Goal: Information Seeking & Learning: Learn about a topic

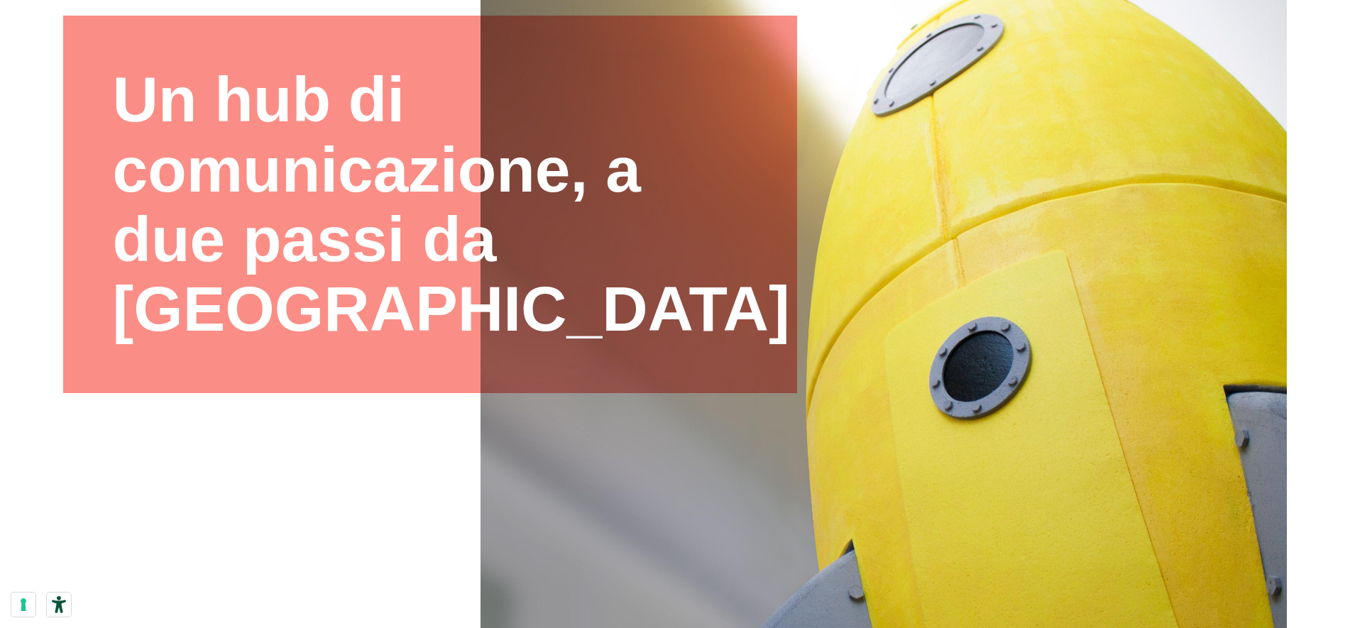
scroll to position [574, 0]
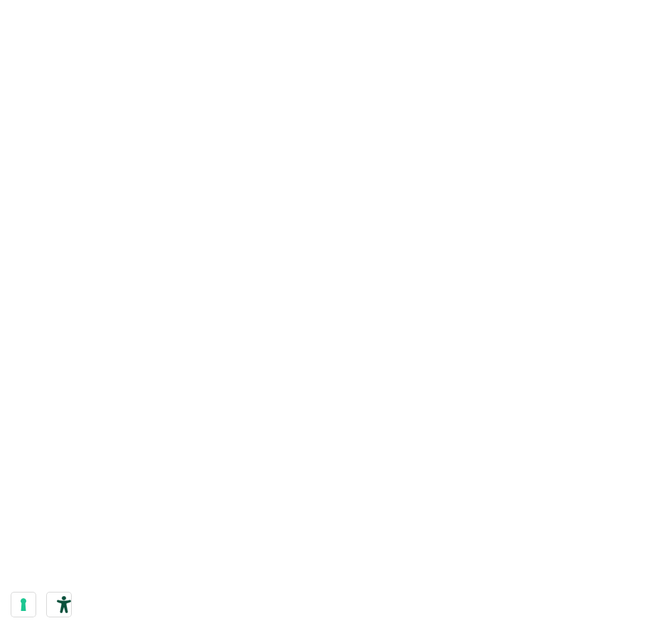
scroll to position [2012, 0]
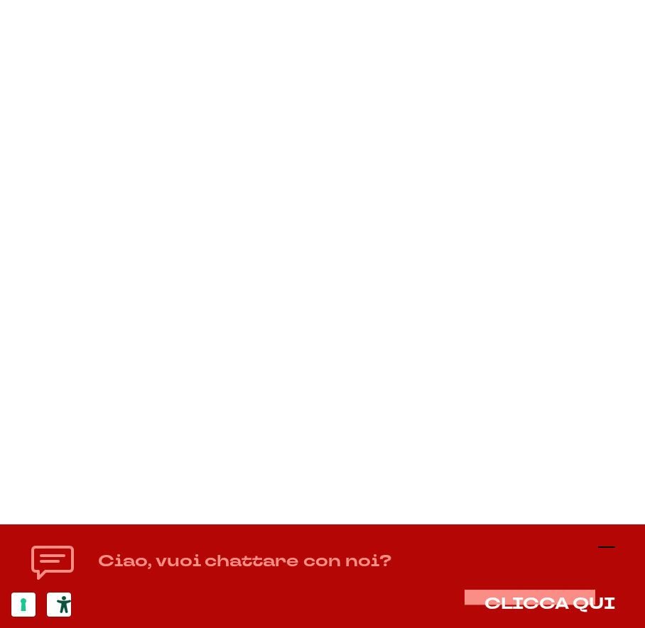
scroll to position [1866, 0]
click at [607, 546] on icon at bounding box center [606, 547] width 17 height 17
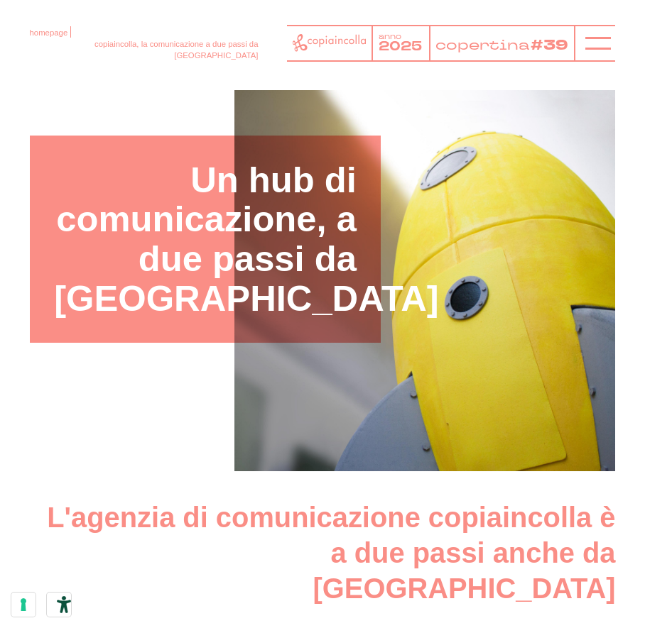
scroll to position [0, 0]
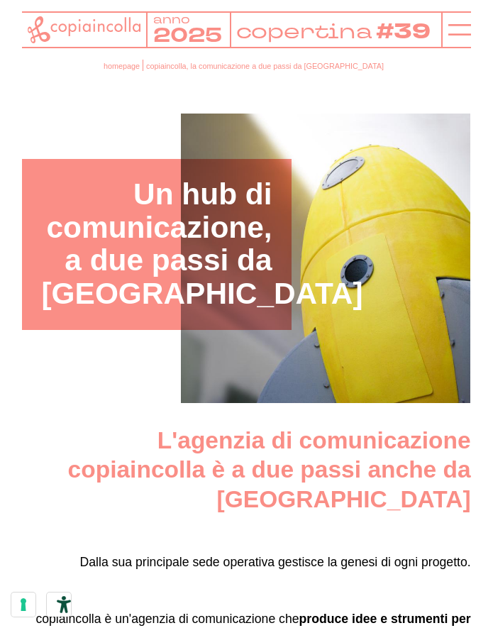
scroll to position [1433, 0]
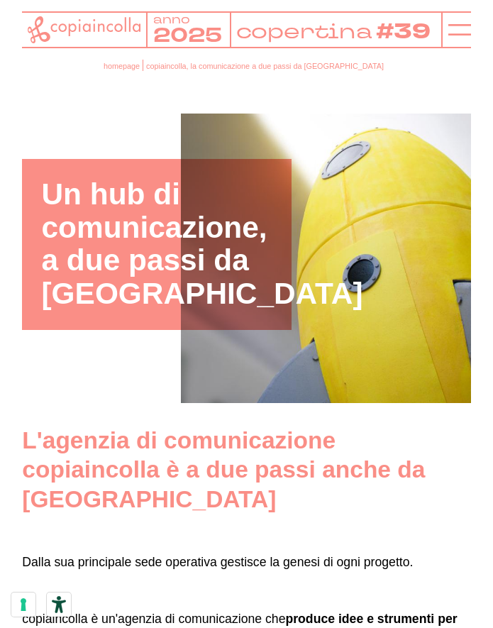
scroll to position [1433, 0]
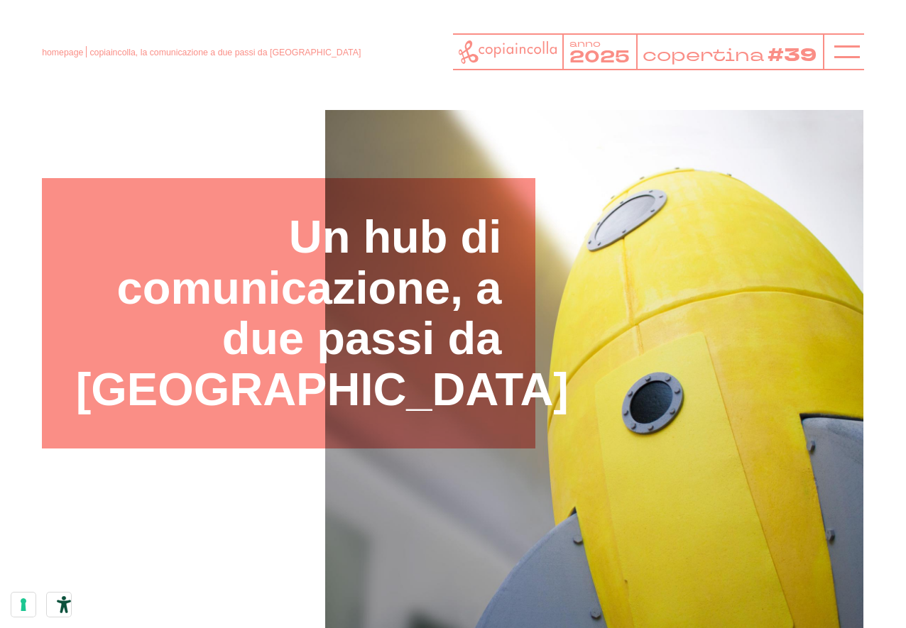
scroll to position [3, 0]
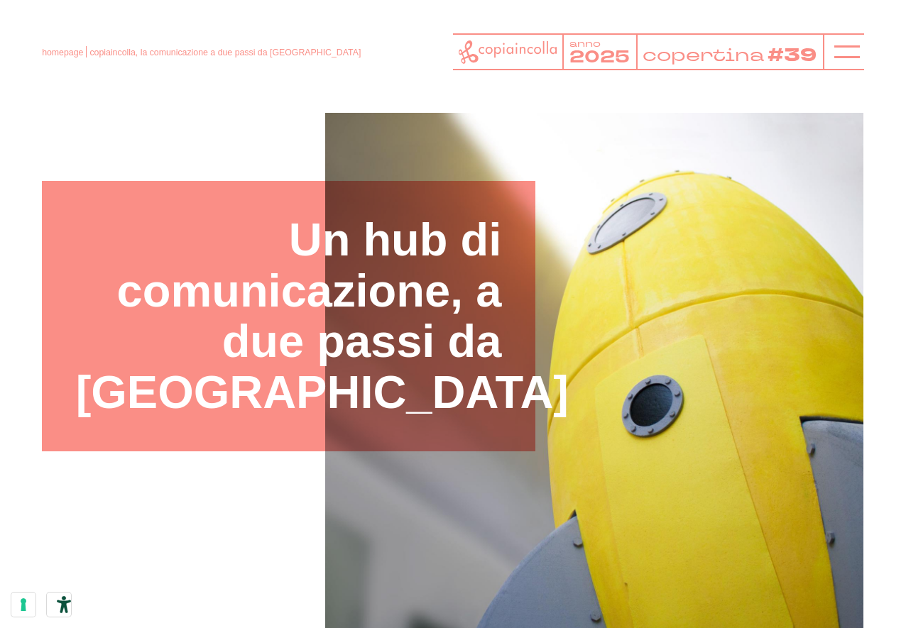
scroll to position [0, 0]
drag, startPoint x: 259, startPoint y: 226, endPoint x: 488, endPoint y: 391, distance: 281.8
click at [493, 415] on div "Un hub di comunicazione, a due passi da [GEOGRAPHIC_DATA]" at bounding box center [288, 317] width 493 height 270
click at [468, 385] on h1 "Un hub di comunicazione, a due passi da Verona" at bounding box center [289, 316] width 426 height 203
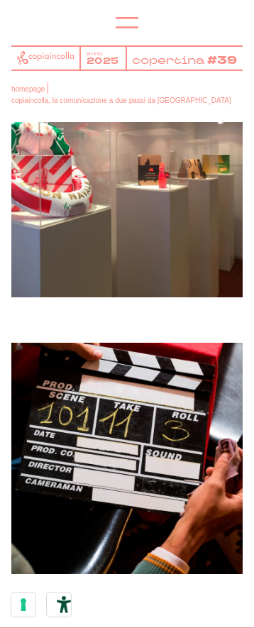
scroll to position [15, 0]
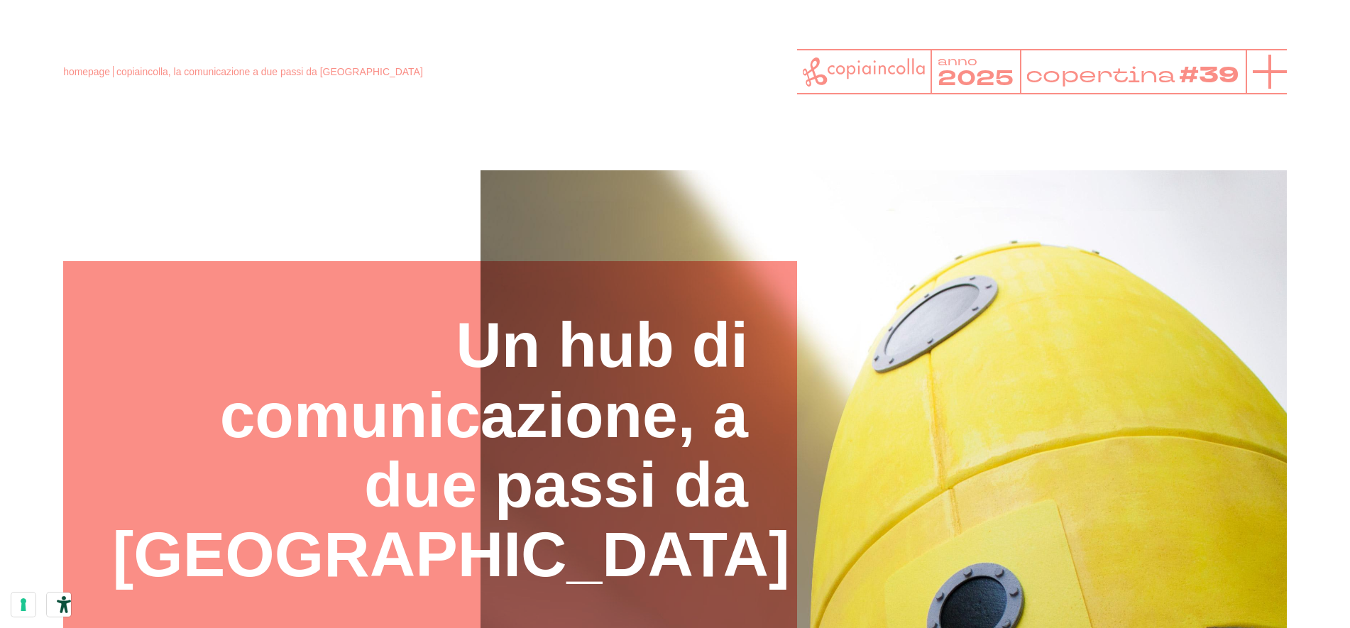
click at [1271, 74] on icon at bounding box center [1270, 72] width 34 height 34
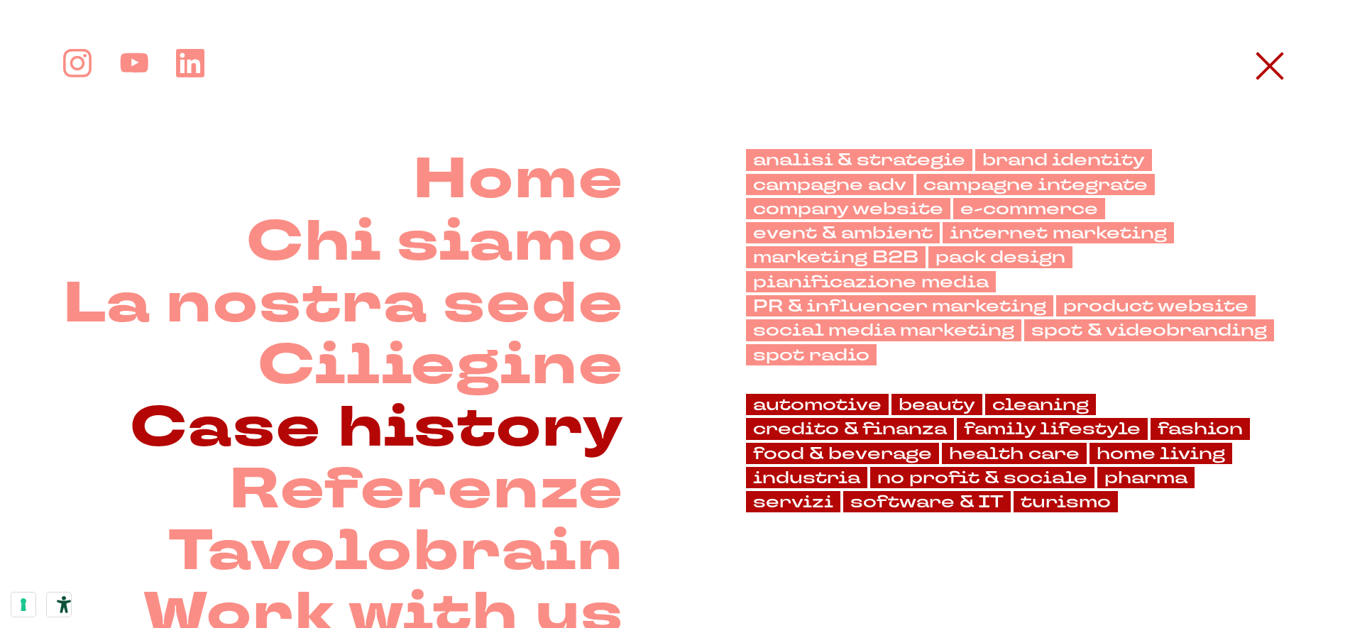
click at [449, 410] on link "Case history" at bounding box center [377, 429] width 494 height 62
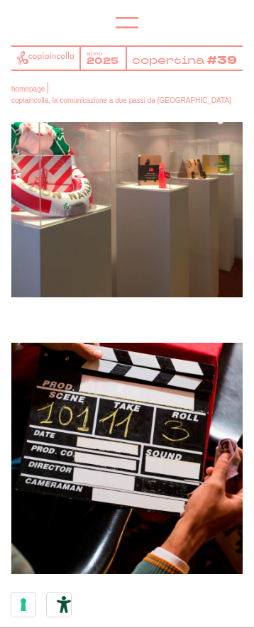
scroll to position [15, 0]
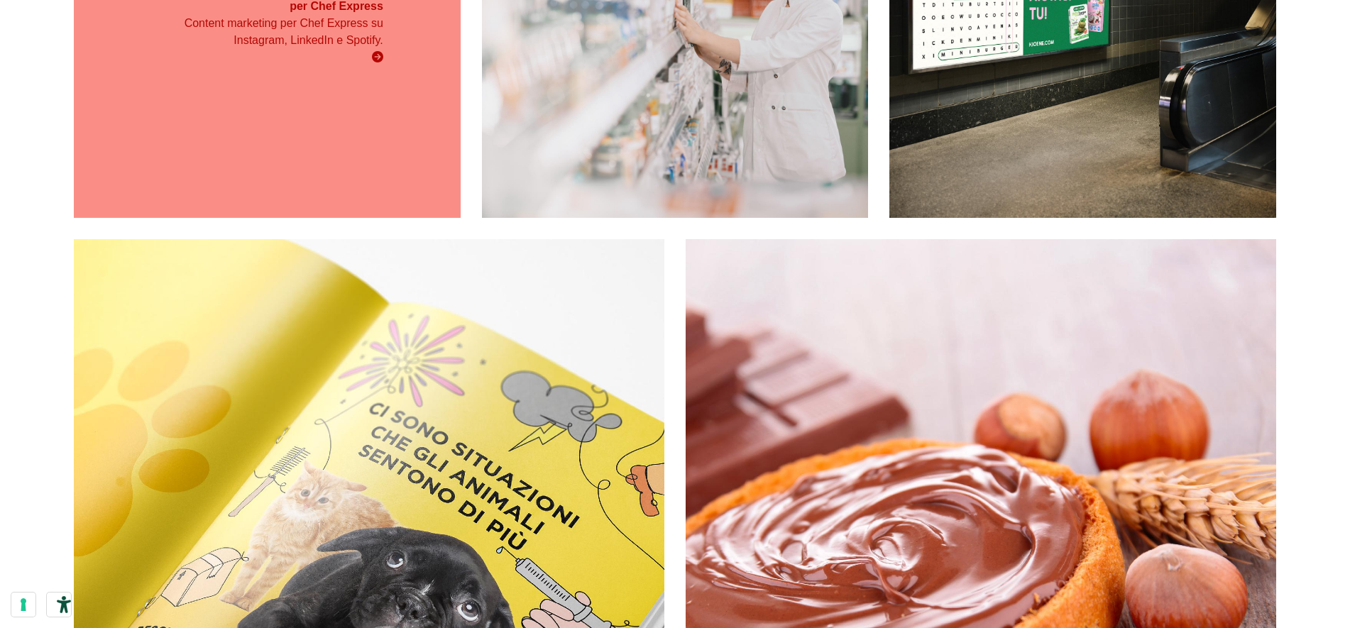
click at [229, 61] on div "Content marketing per Chef Express su Instagram, LinkedIn e Spotify." at bounding box center [267, 40] width 232 height 51
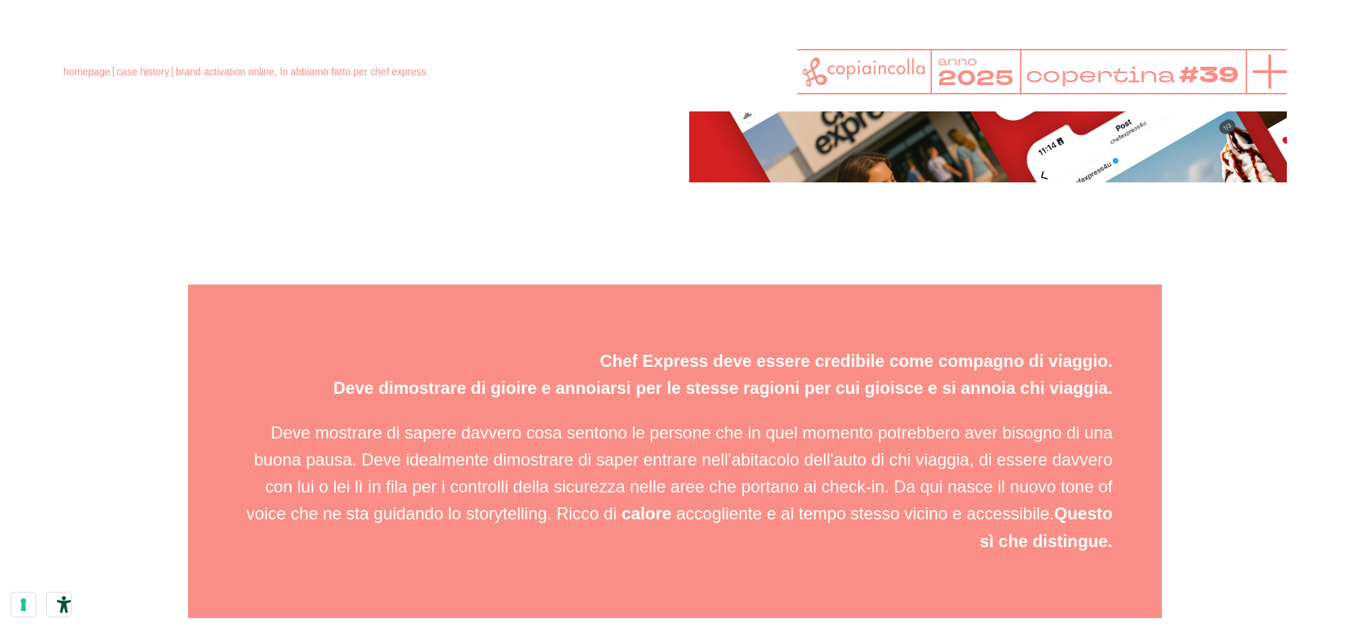
click at [1264, 78] on icon at bounding box center [1270, 72] width 34 height 34
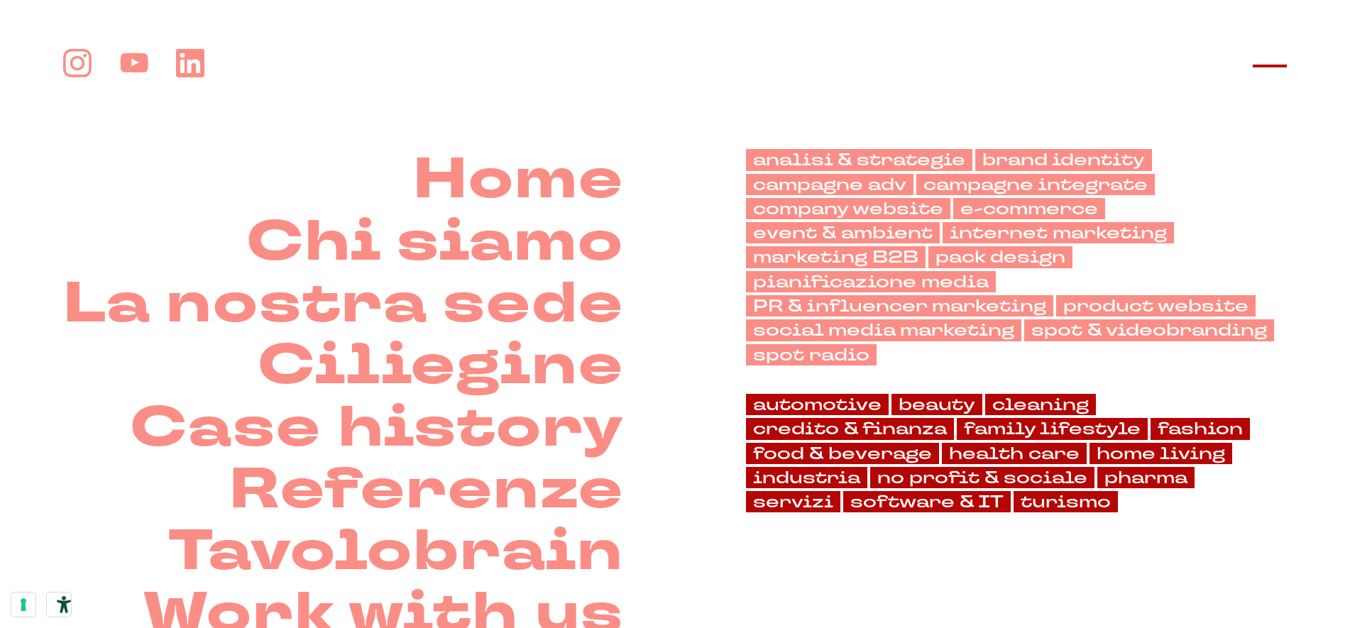
click at [1276, 59] on icon at bounding box center [1270, 66] width 34 height 34
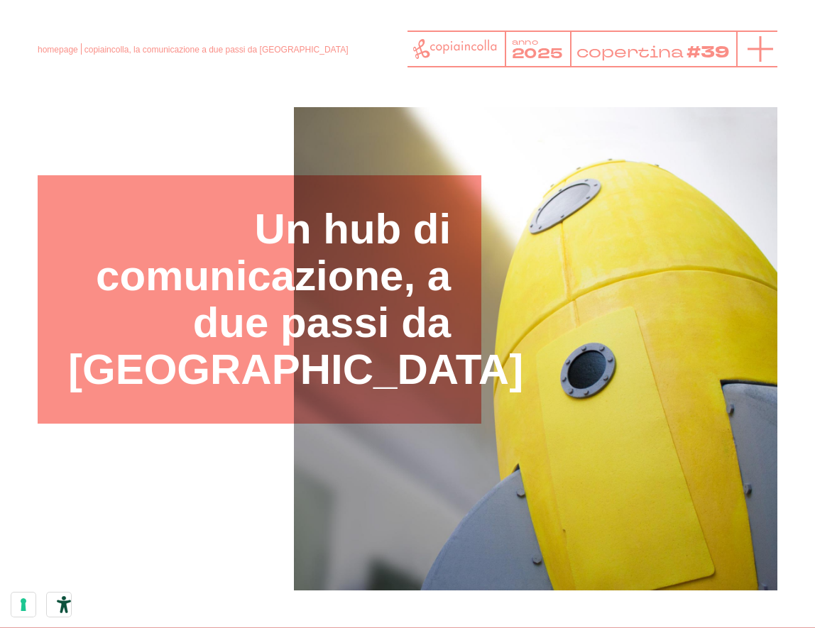
click at [253, 51] on icon at bounding box center [761, 49] width 26 height 26
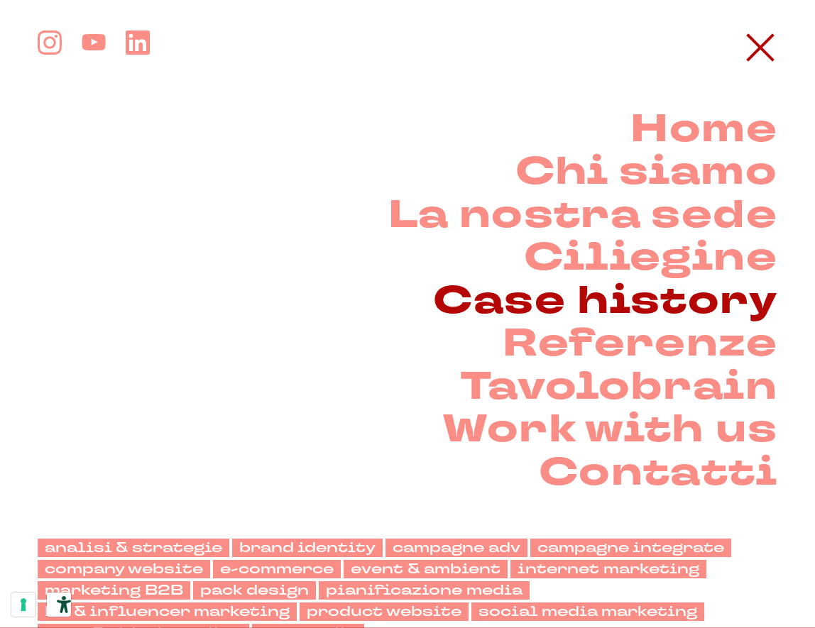
click at [253, 305] on link "Case history" at bounding box center [605, 301] width 344 height 43
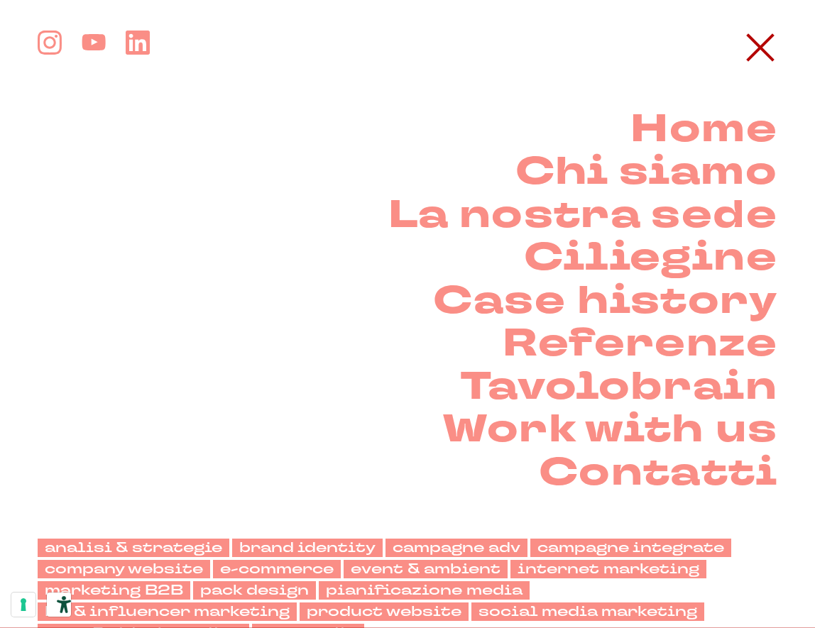
drag, startPoint x: 767, startPoint y: 58, endPoint x: 808, endPoint y: 38, distance: 45.1
click at [253, 58] on icon at bounding box center [760, 48] width 34 height 34
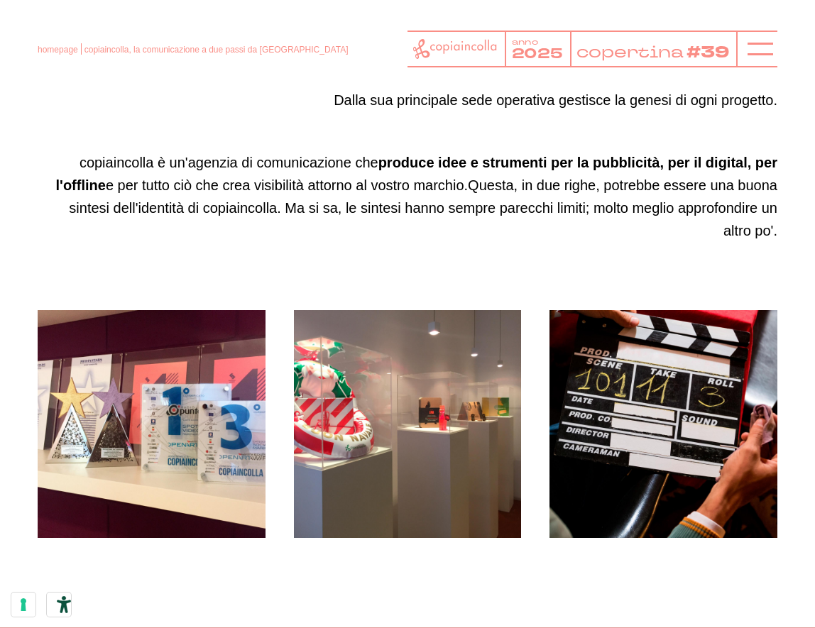
scroll to position [669, 0]
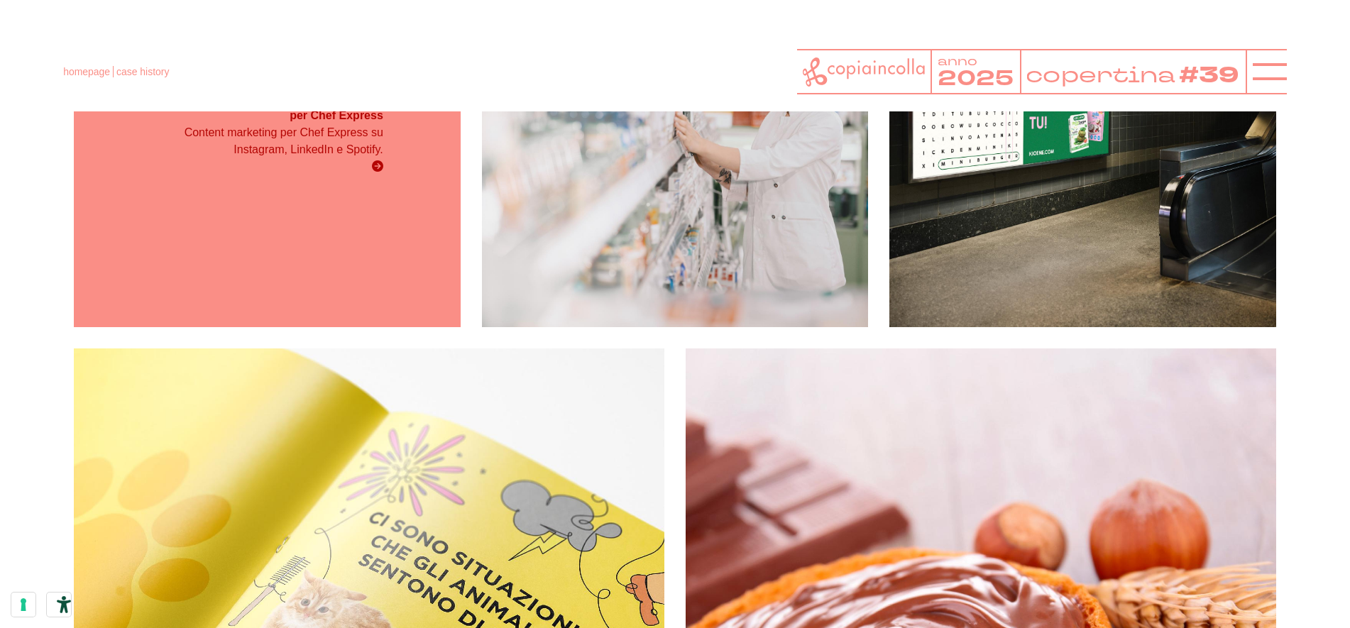
click at [311, 106] on strong "Brand activation online, lo abbiamo fatto per Chef Express" at bounding box center [272, 108] width 219 height 28
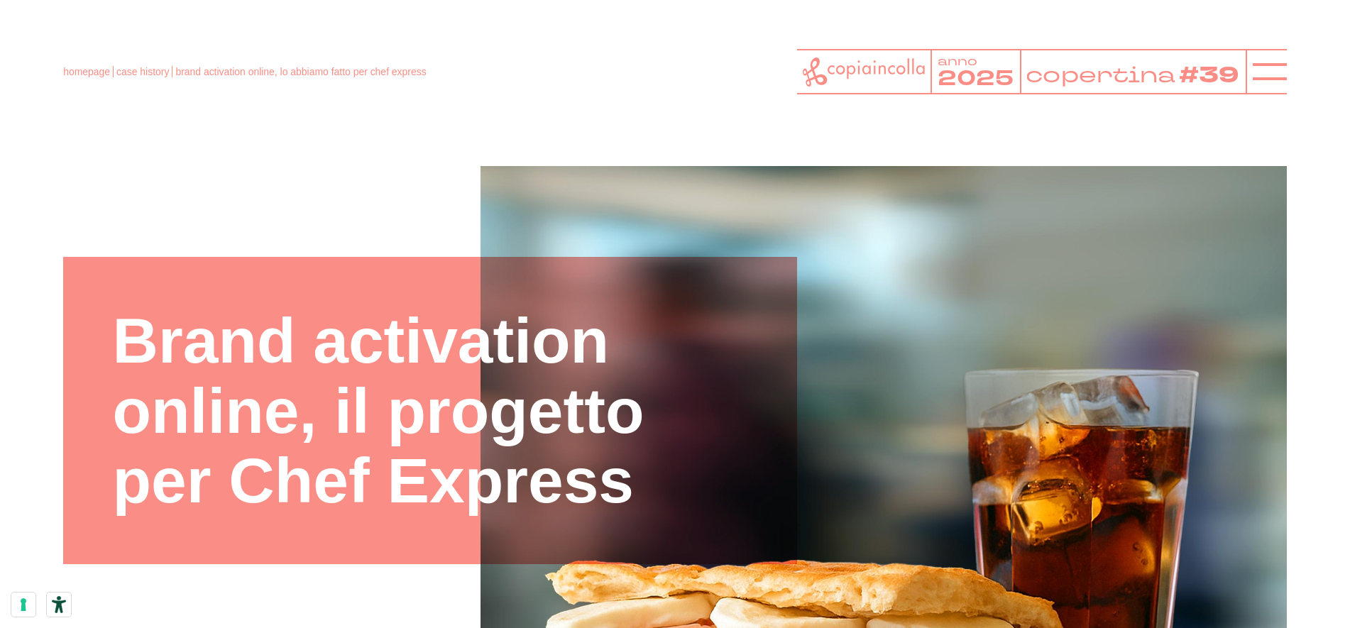
scroll to position [344, 0]
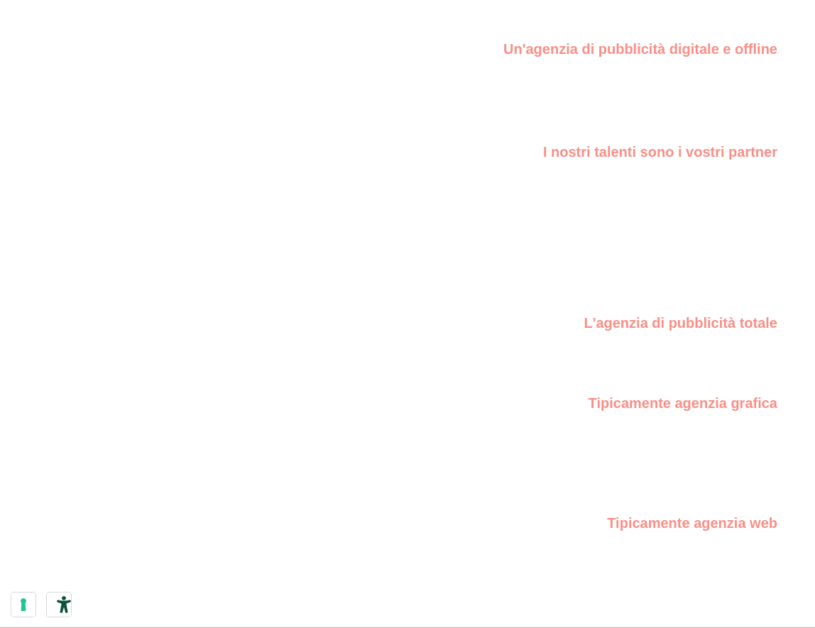
scroll to position [1236, 0]
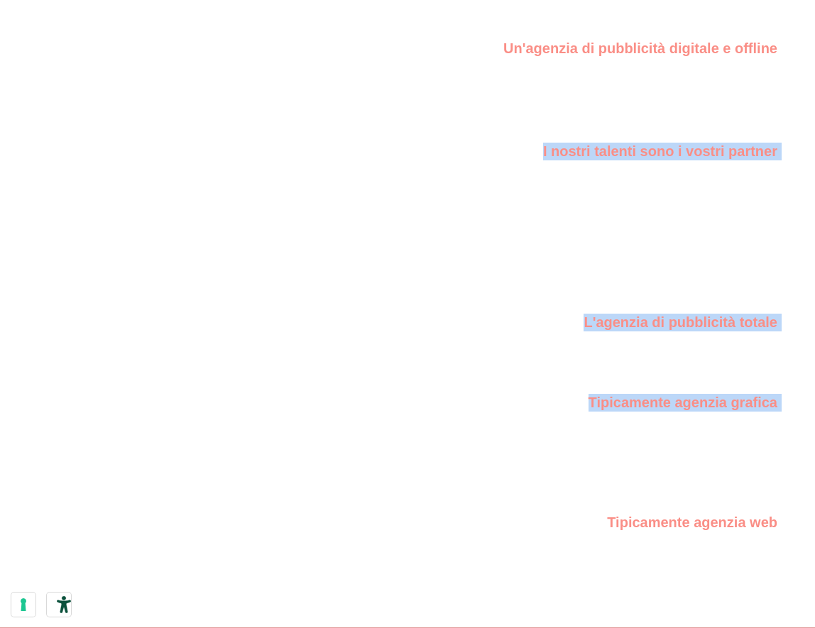
drag, startPoint x: 747, startPoint y: 409, endPoint x: 486, endPoint y: 52, distance: 442.0
click at [486, 52] on div "Un'agenzia di pubblicità digitale e offline copiaincolla è una struttura sospes…" at bounding box center [408, 348] width 740 height 617
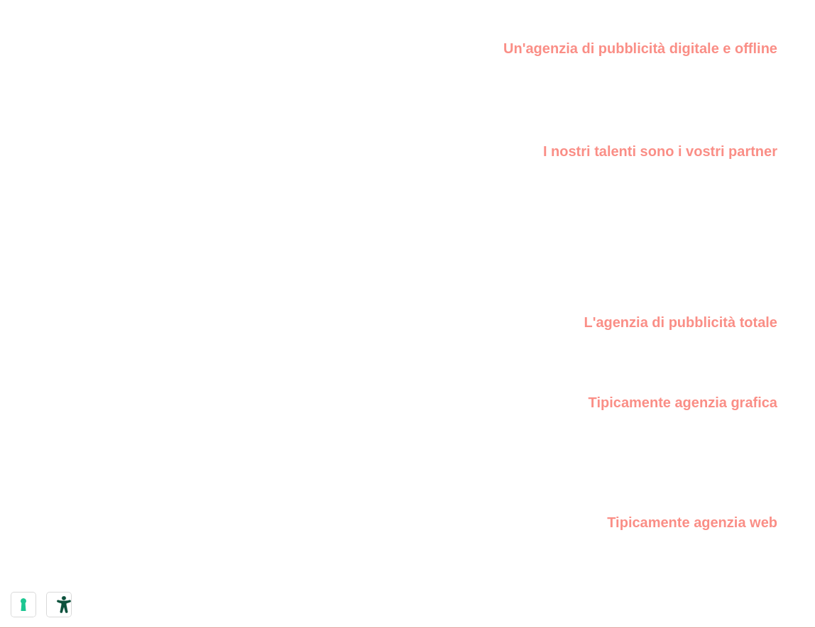
drag, startPoint x: 547, startPoint y: 193, endPoint x: 559, endPoint y: 202, distance: 14.6
click at [547, 193] on p "Alla base della scelta di agire su entrambi i fronti non c'è supponenza. C'è in…" at bounding box center [408, 260] width 740 height 136
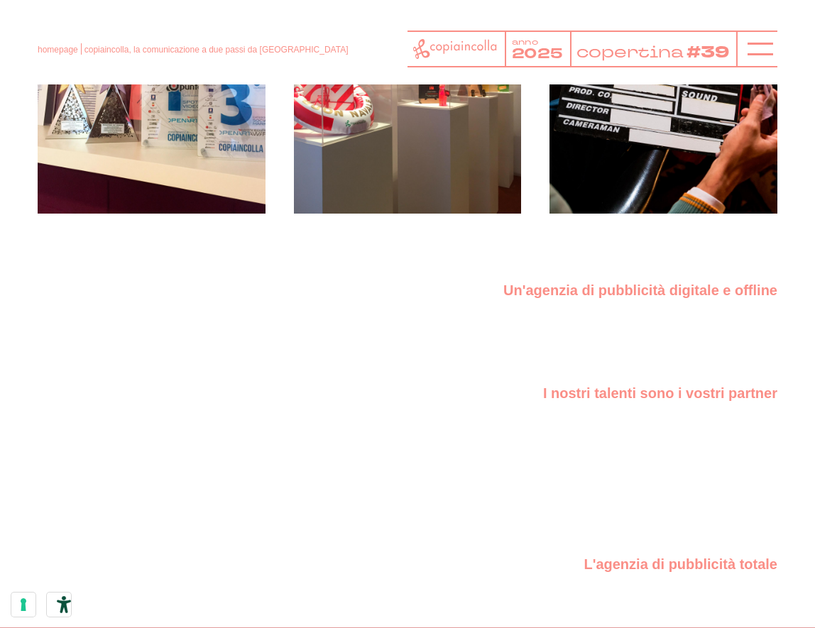
scroll to position [993, 0]
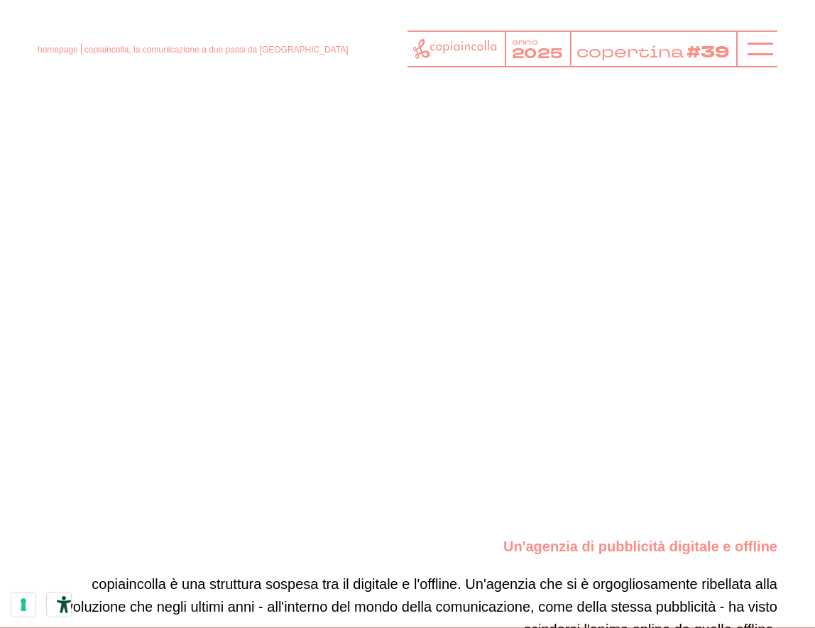
scroll to position [3160, 0]
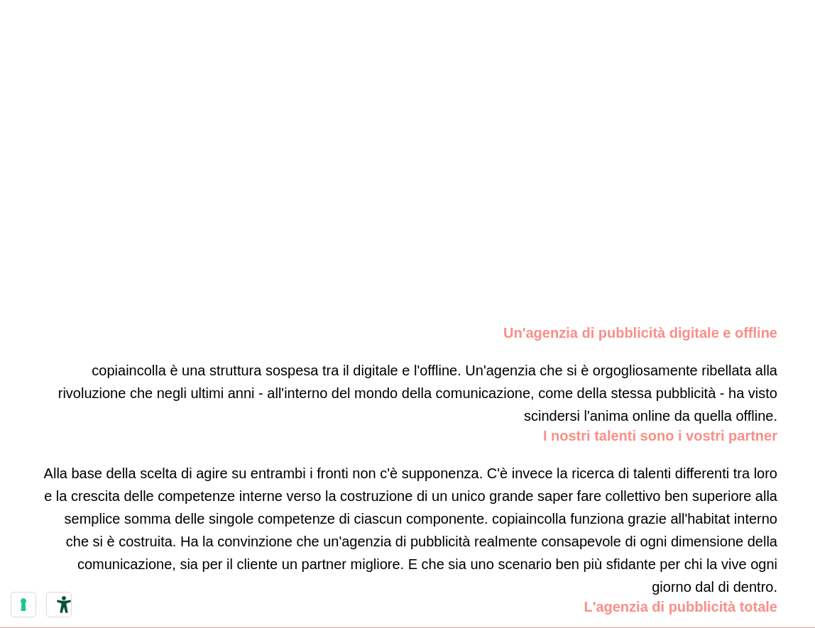
scroll to position [3375, 0]
click at [559, 359] on p "copiaincolla è una struttura sospesa tra il digitale e l'offline. Un'agenzia ch…" at bounding box center [408, 393] width 740 height 68
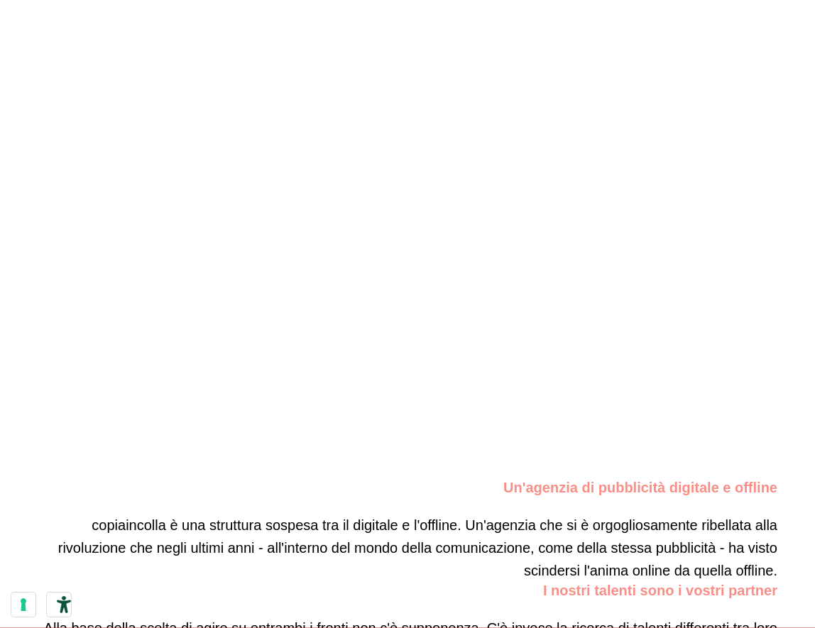
scroll to position [3220, 0]
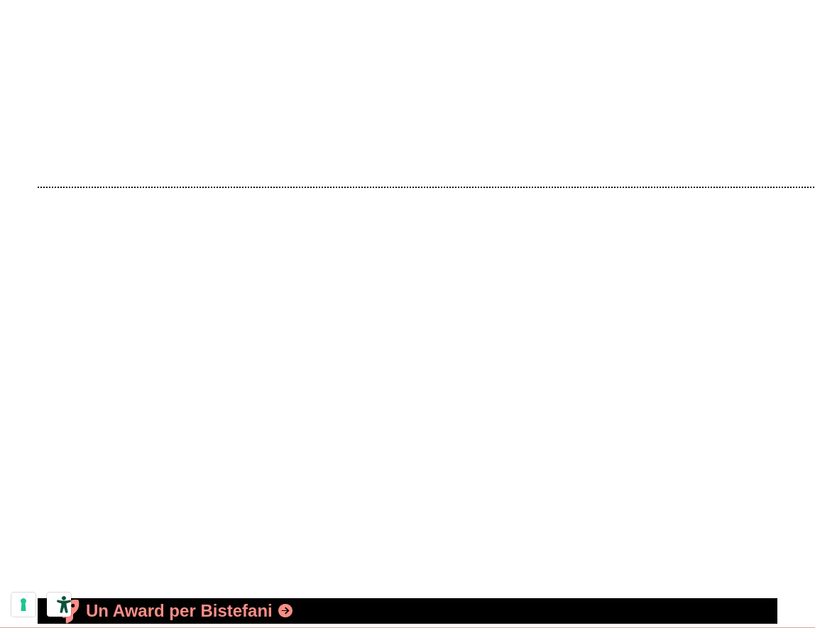
scroll to position [6278, 0]
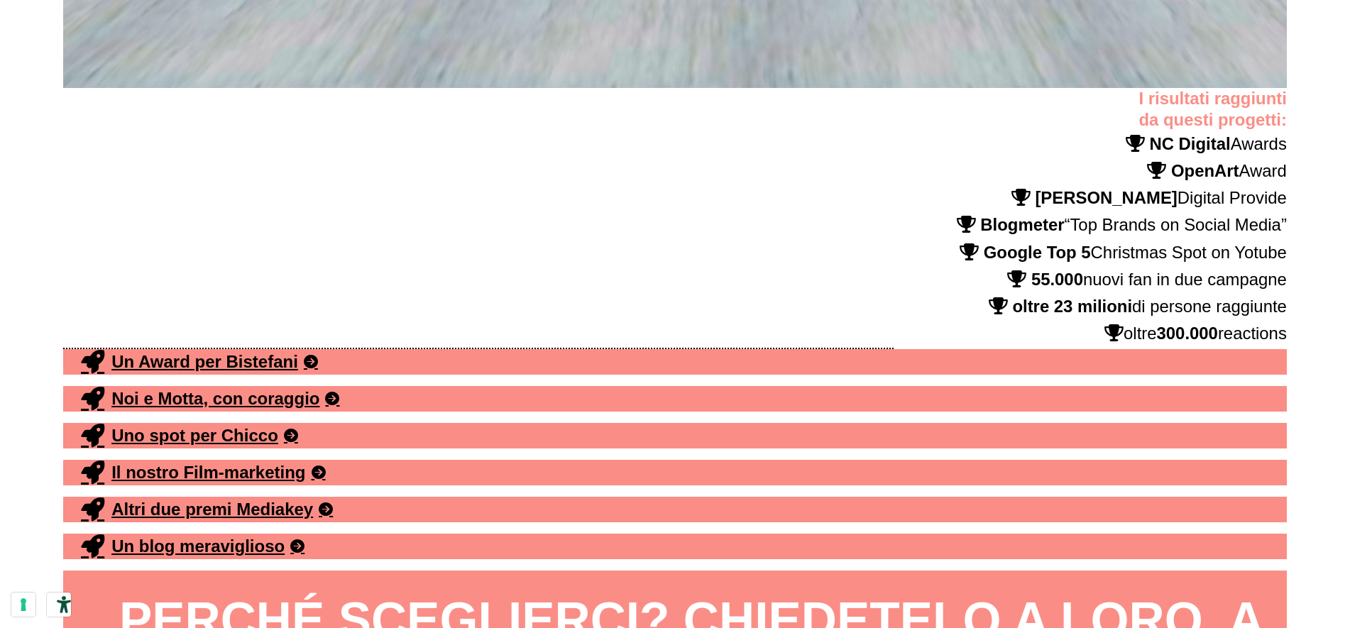
scroll to position [11898, 0]
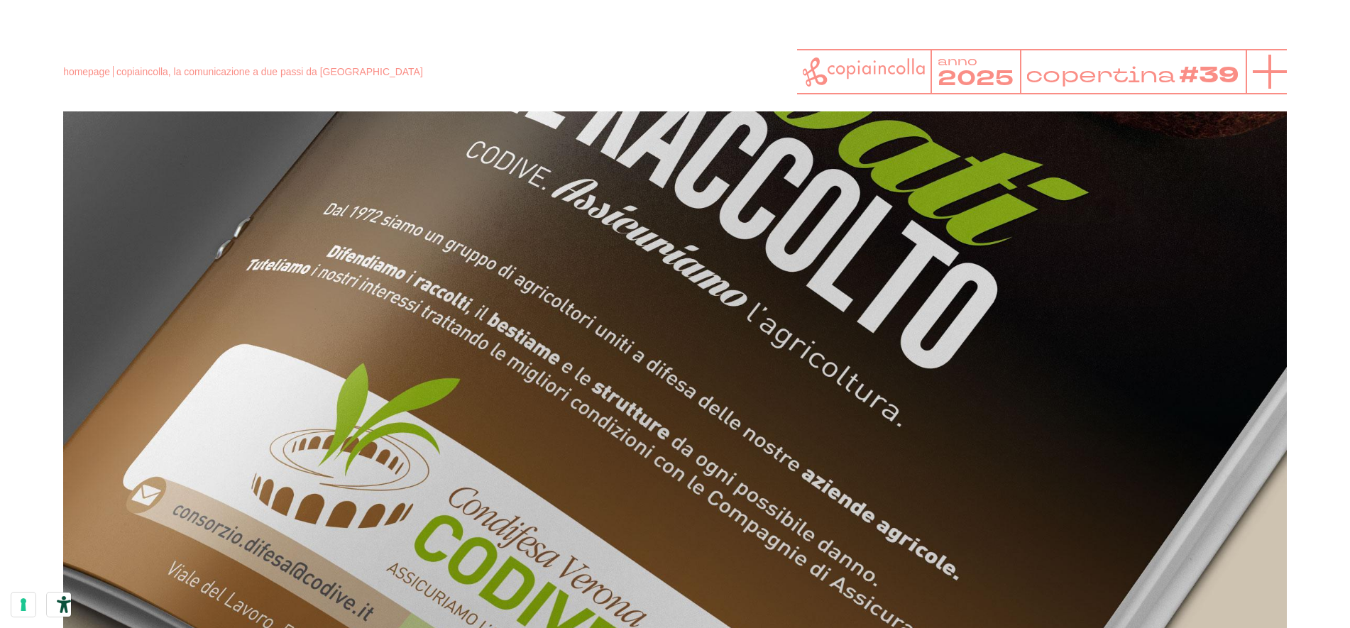
click at [814, 72] on line at bounding box center [1270, 72] width 34 height 0
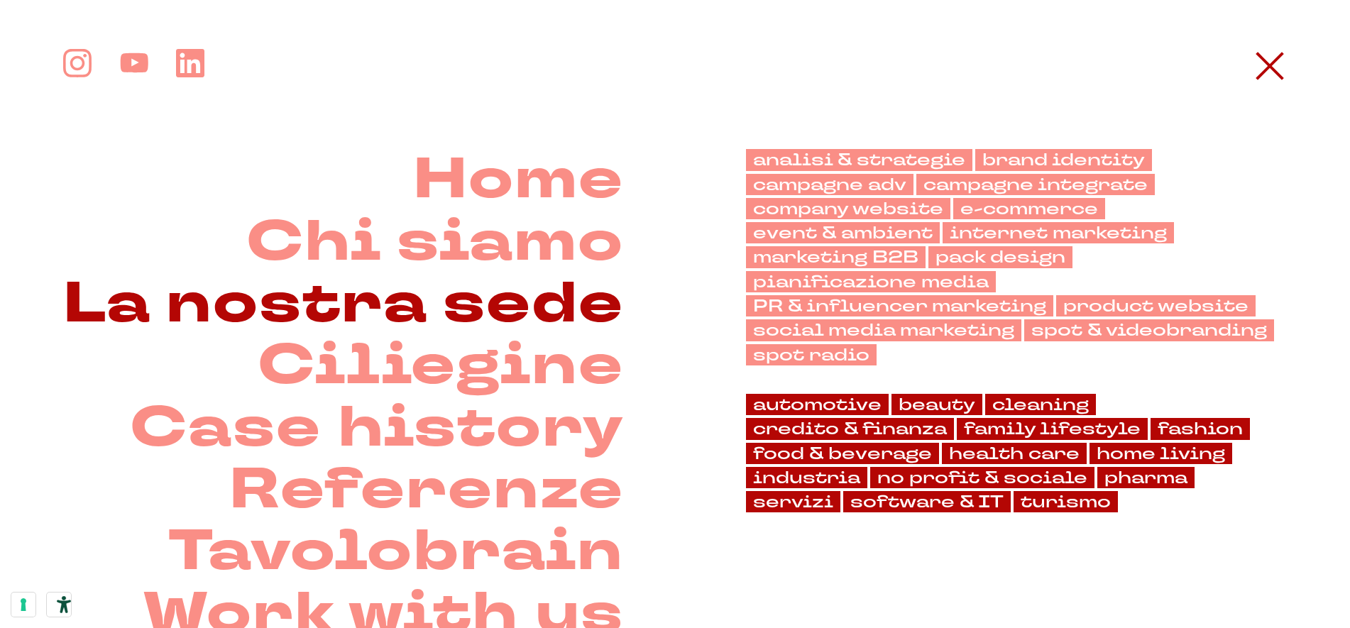
scroll to position [5151, 0]
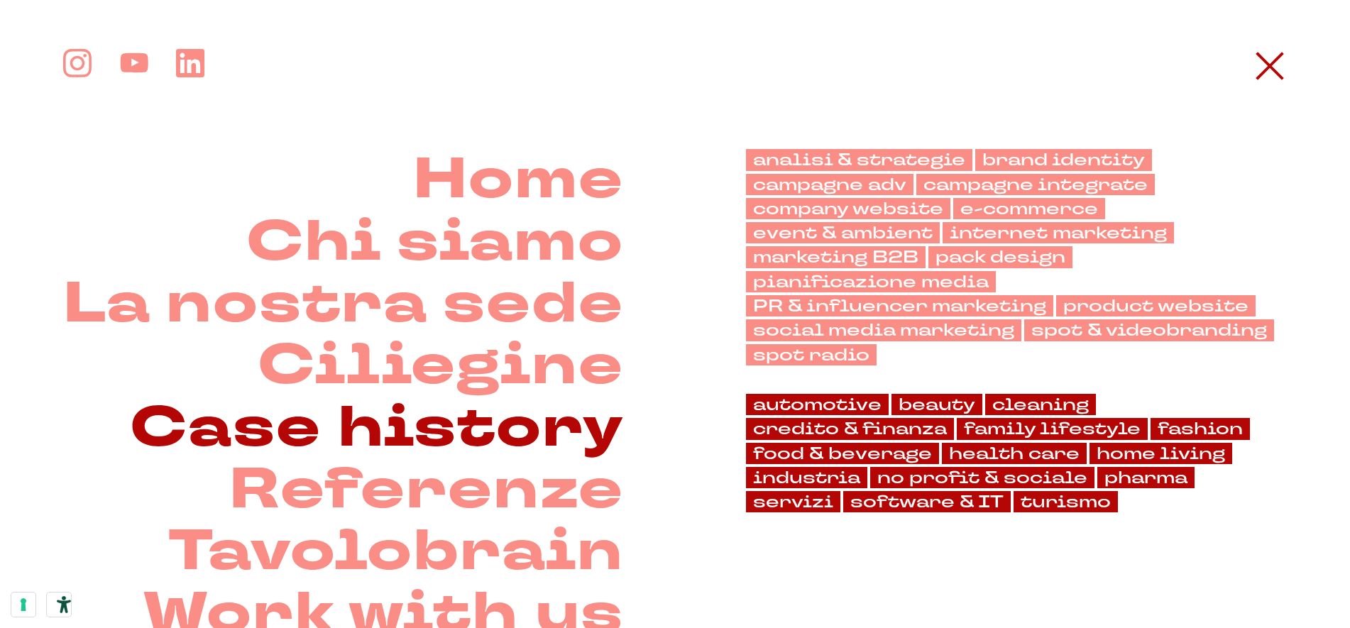
click at [456, 436] on link "Case history" at bounding box center [377, 429] width 494 height 62
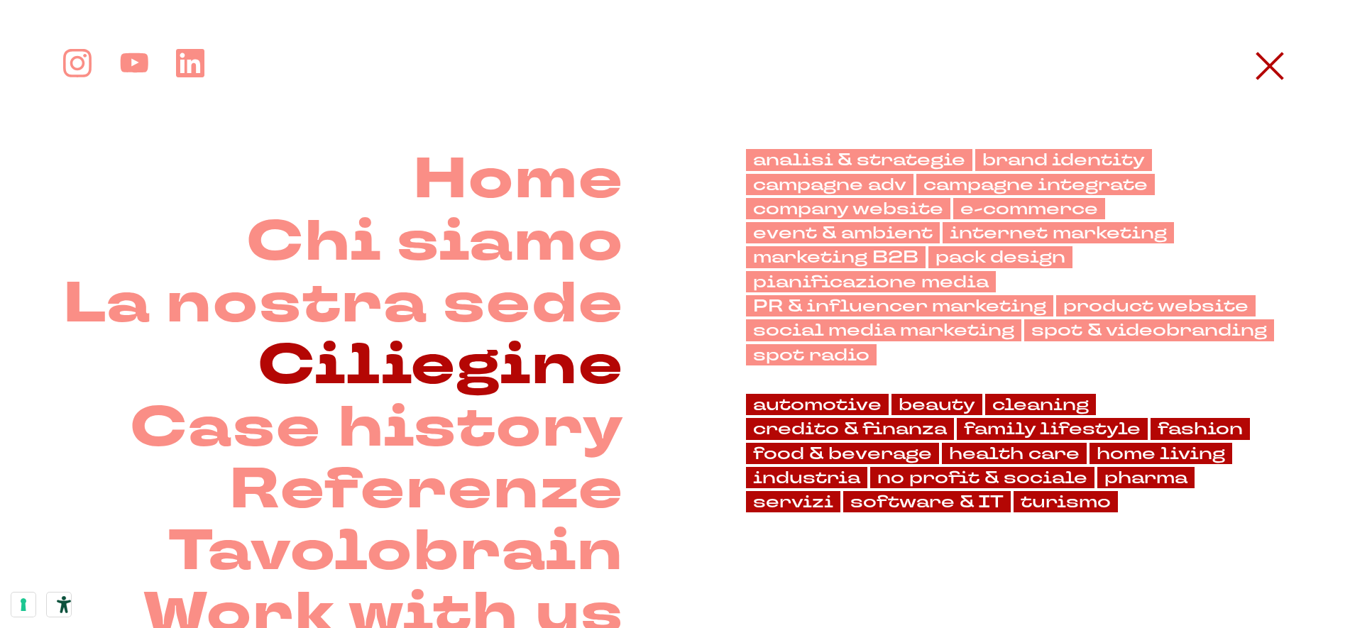
click at [503, 370] on link "Ciliegine" at bounding box center [441, 366] width 366 height 62
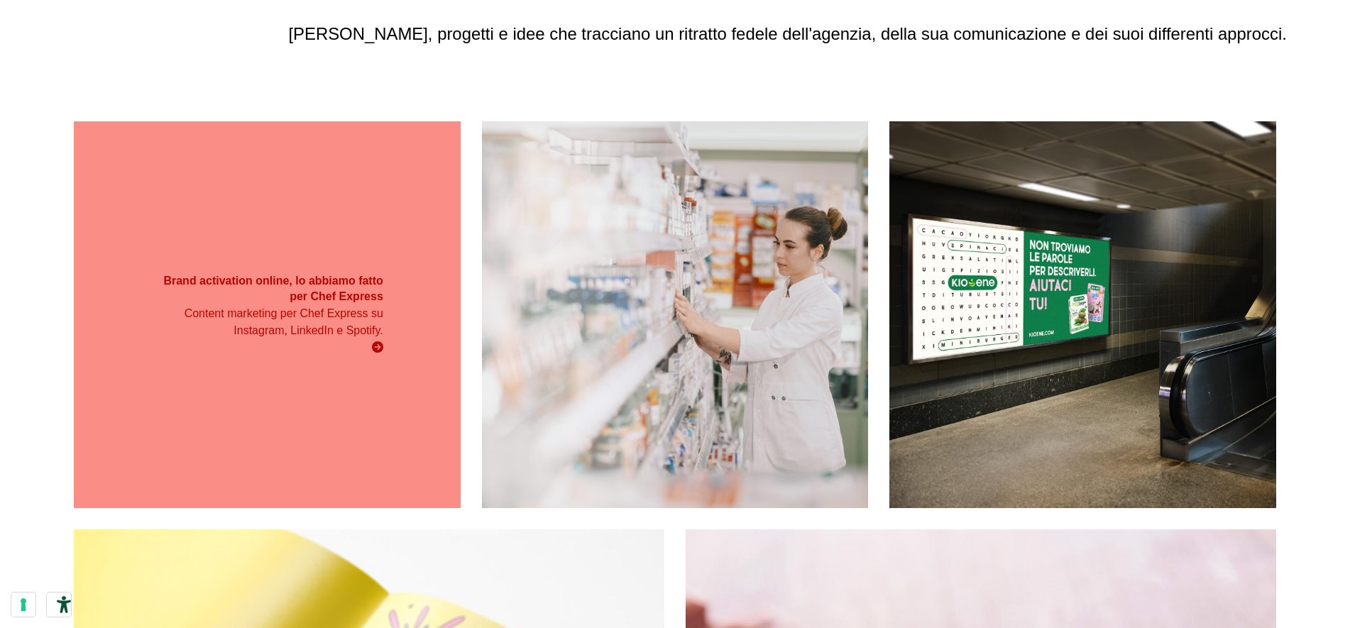
click at [356, 290] on strong "Brand activation online, lo abbiamo fatto per Chef Express" at bounding box center [272, 289] width 219 height 28
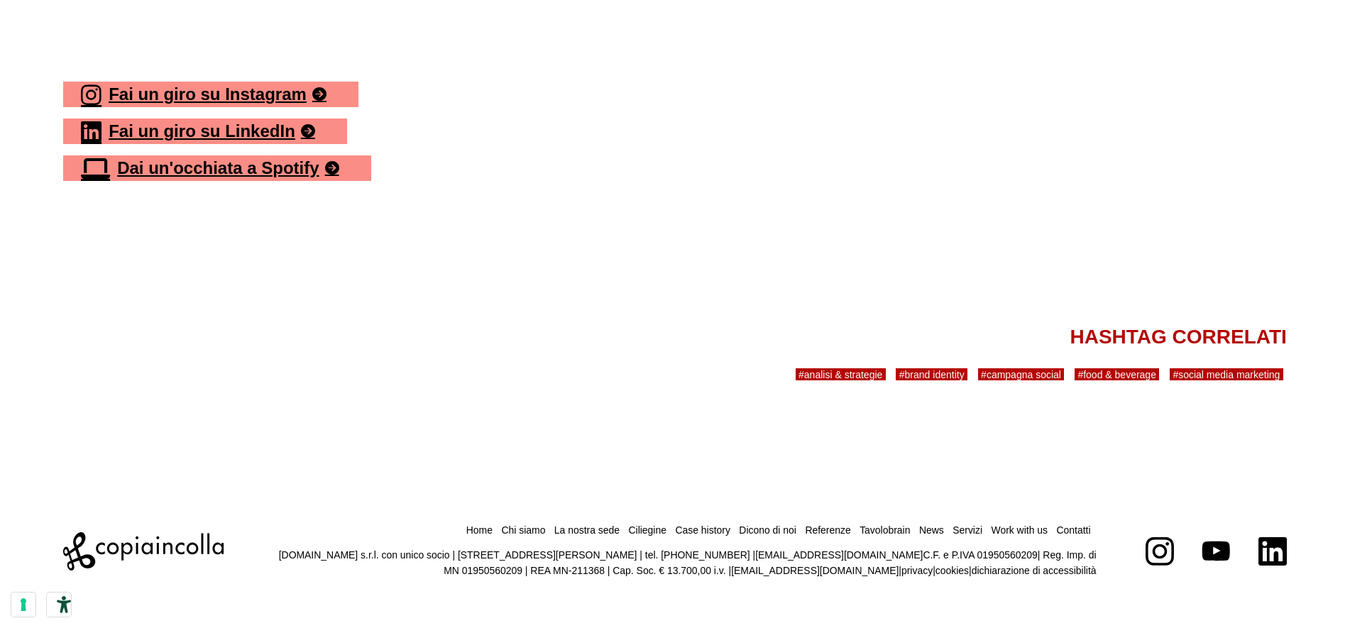
scroll to position [6608, 0]
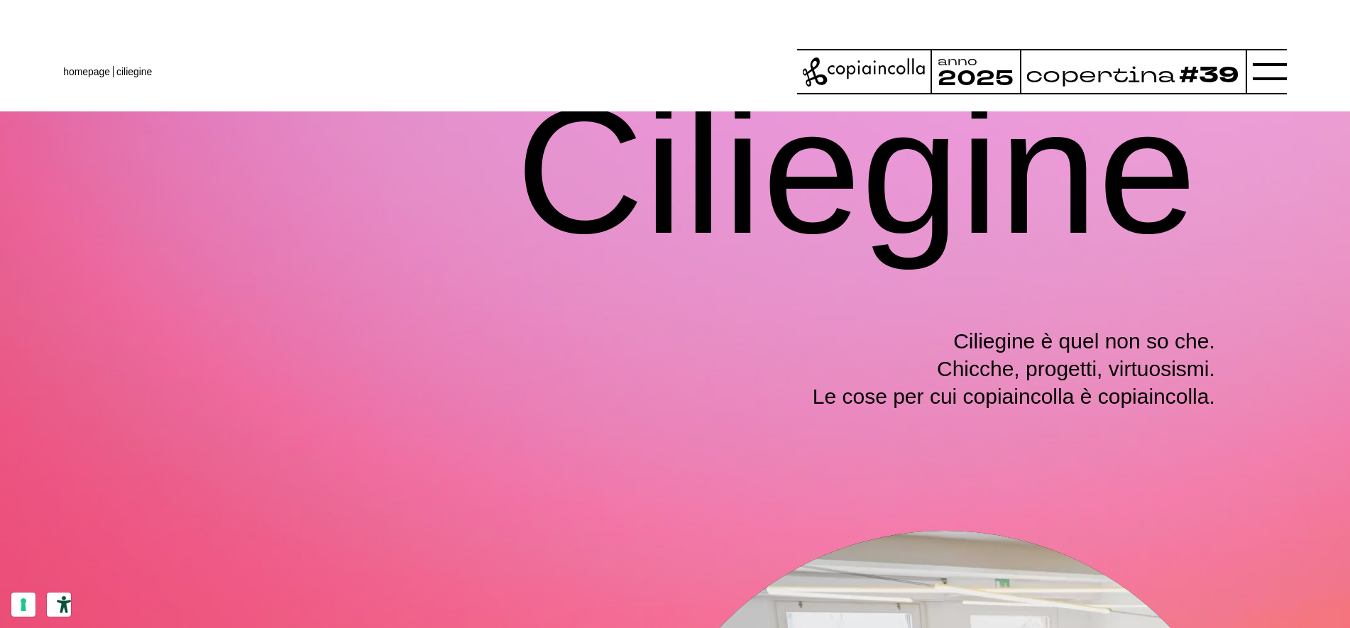
scroll to position [1, 0]
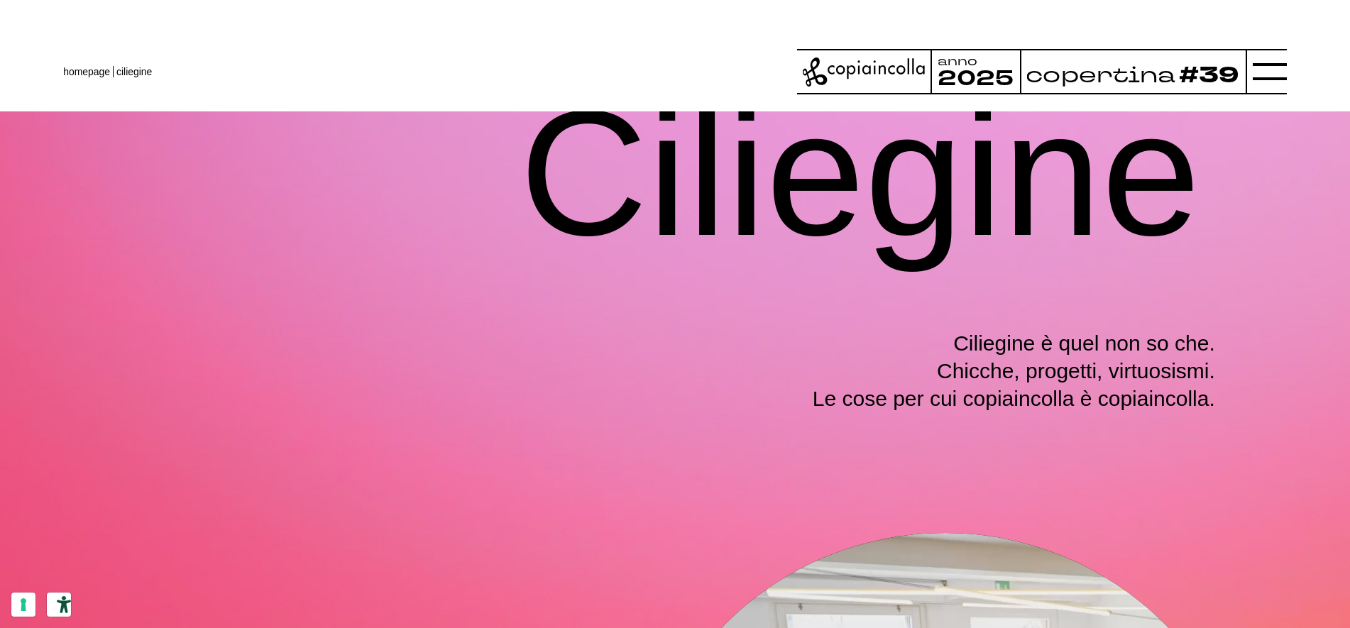
drag, startPoint x: 932, startPoint y: 314, endPoint x: 604, endPoint y: 320, distance: 328.1
click at [604, 320] on div "Ciliegine è quel non so che. Chicche, progetti, virtuosismi. Le cose per cui co…" at bounding box center [675, 355] width 1081 height 114
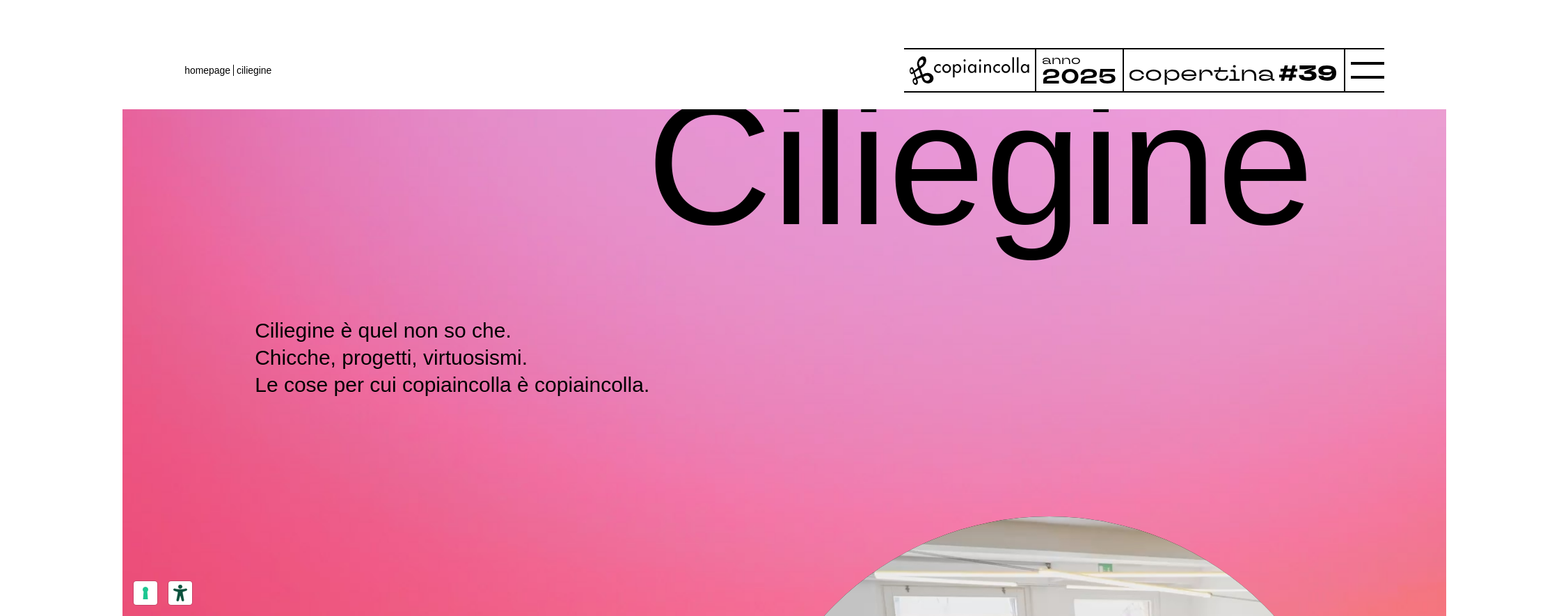
scroll to position [7, 0]
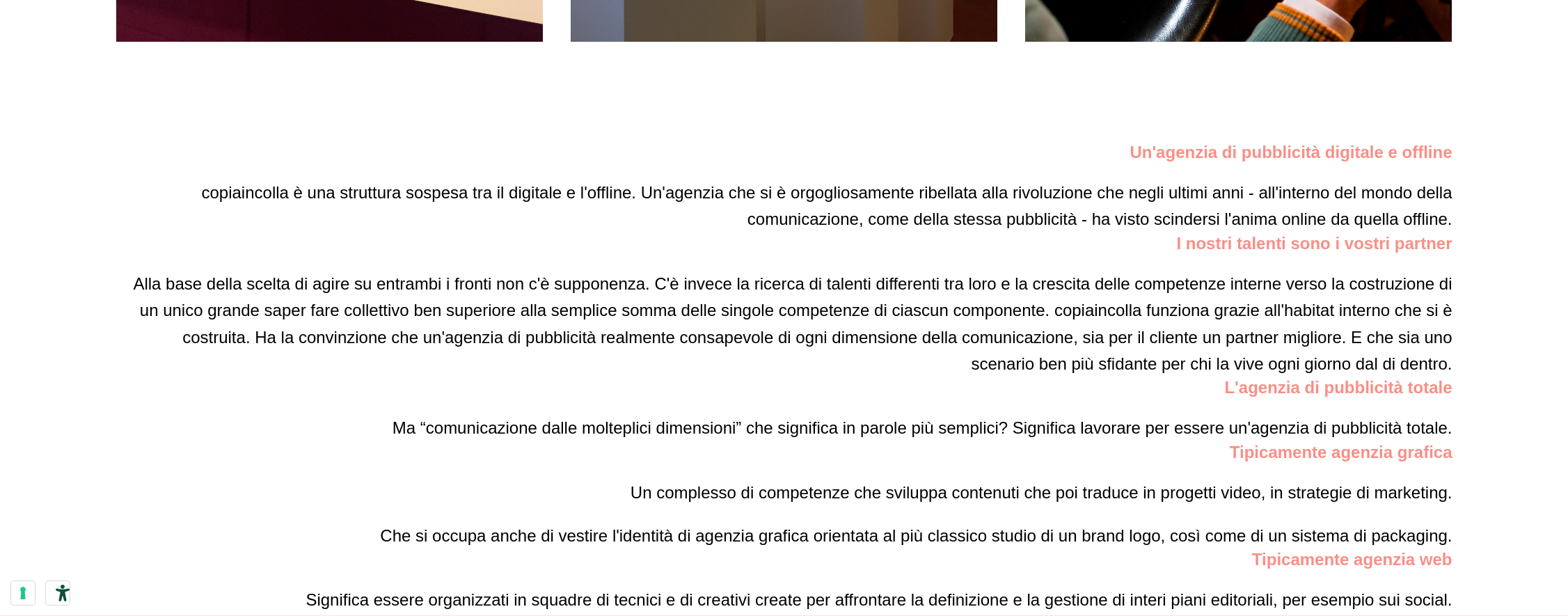
scroll to position [1887, 0]
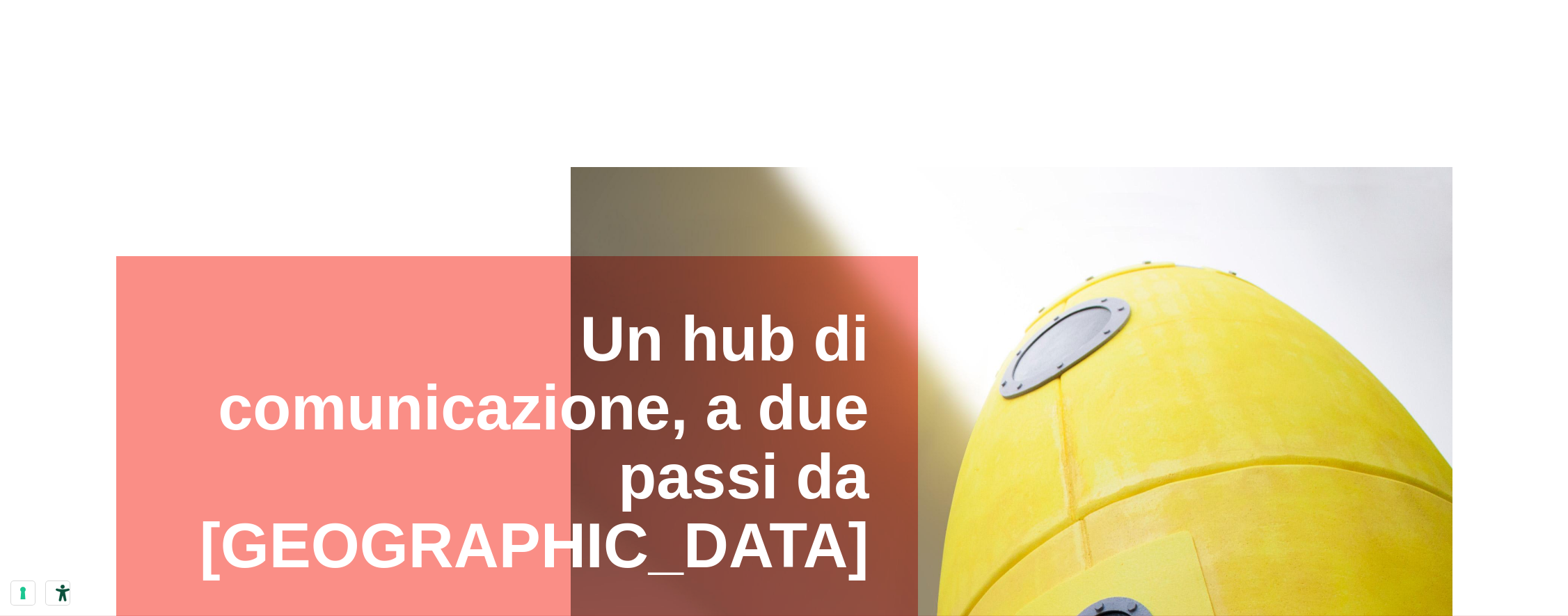
scroll to position [1887, 0]
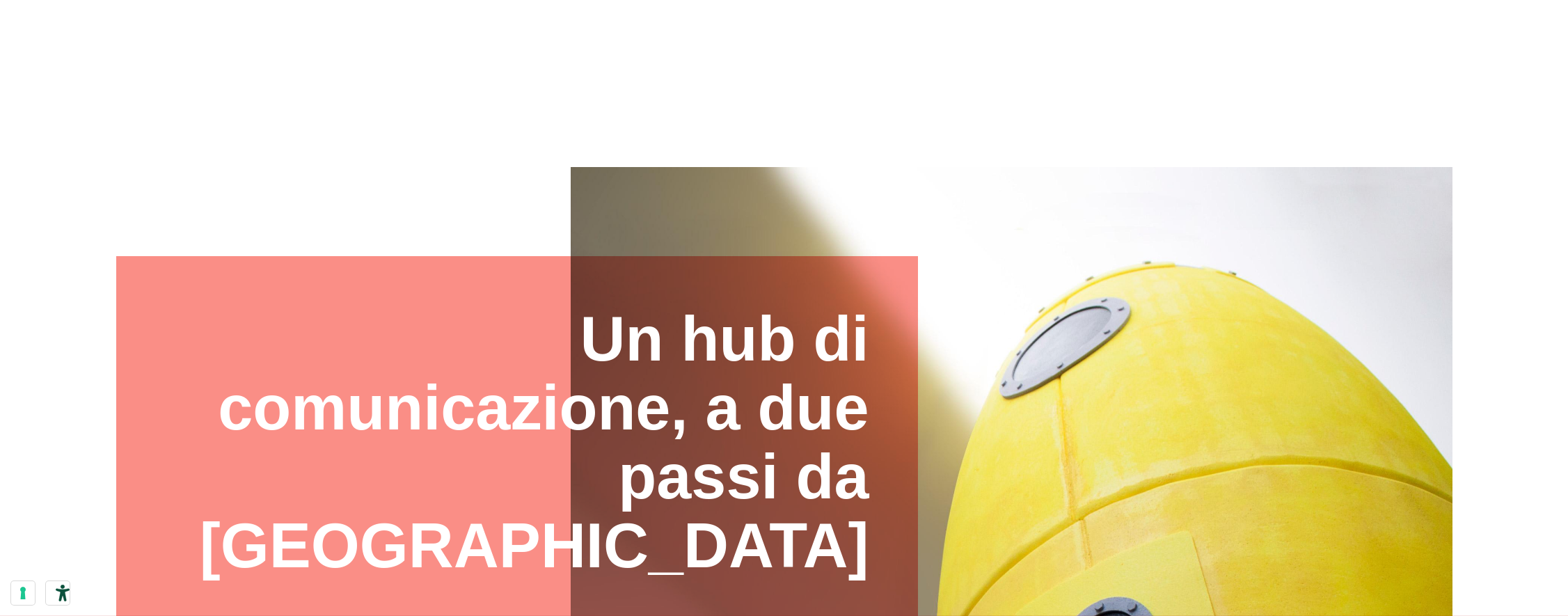
scroll to position [1887, 0]
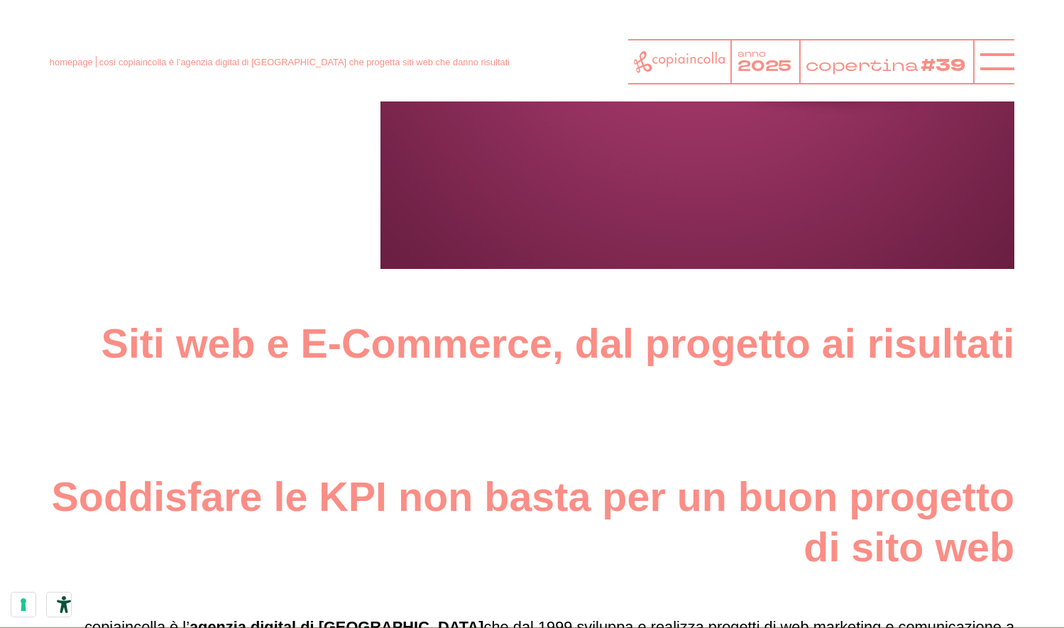
scroll to position [531, 0]
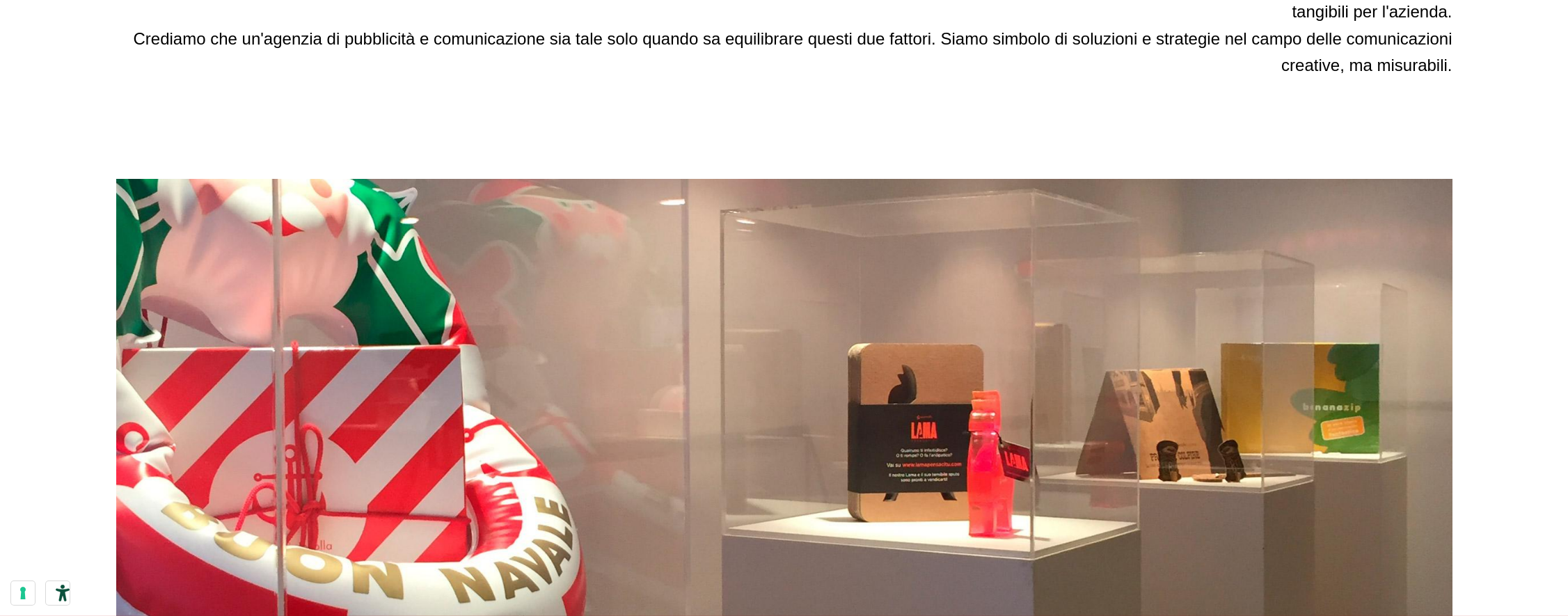
scroll to position [2438, 0]
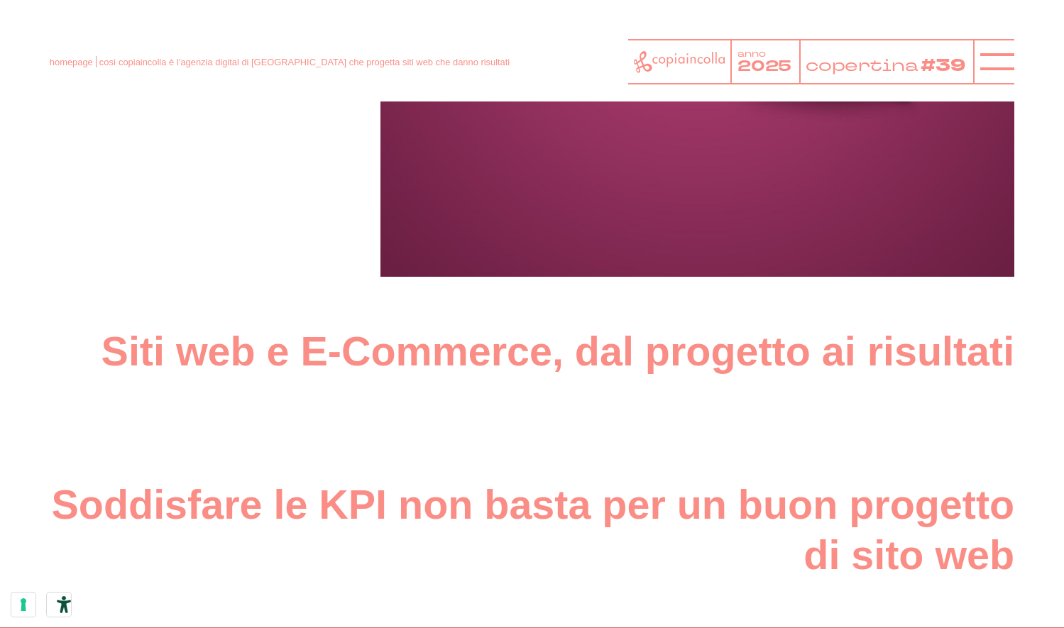
scroll to position [527, 0]
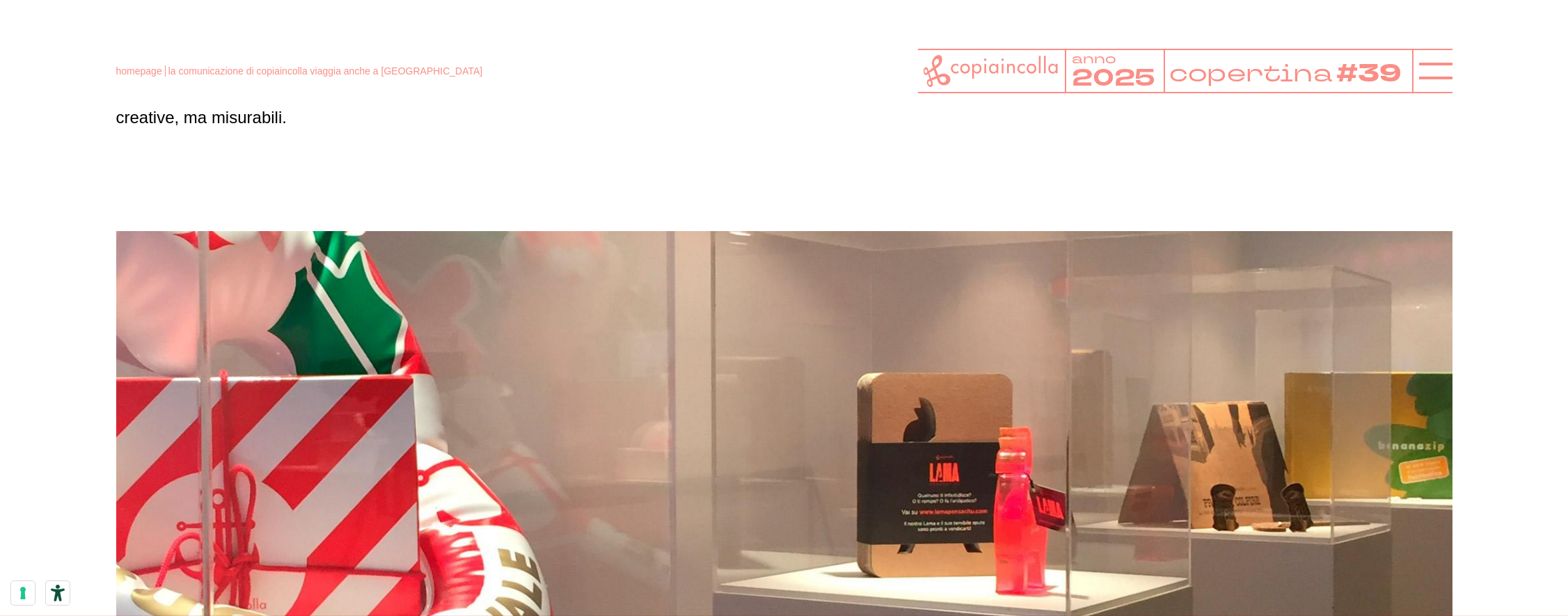
scroll to position [2438, 0]
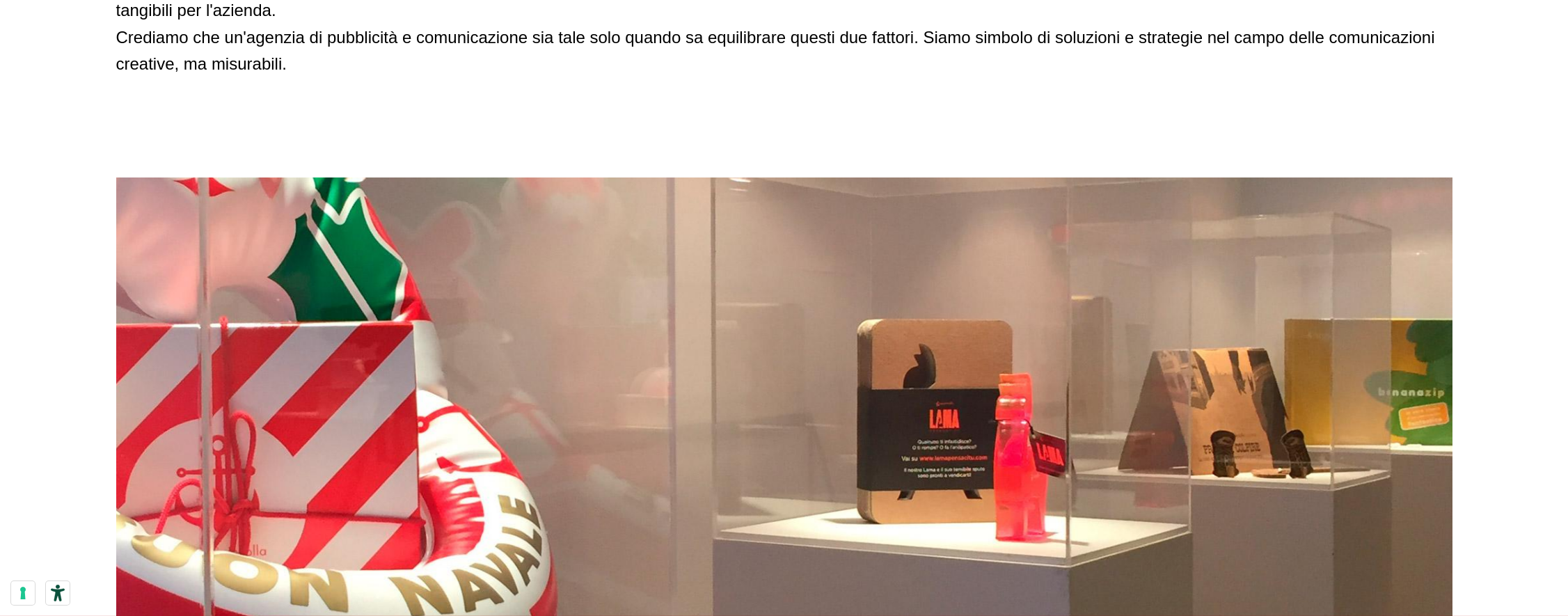
scroll to position [2438, 0]
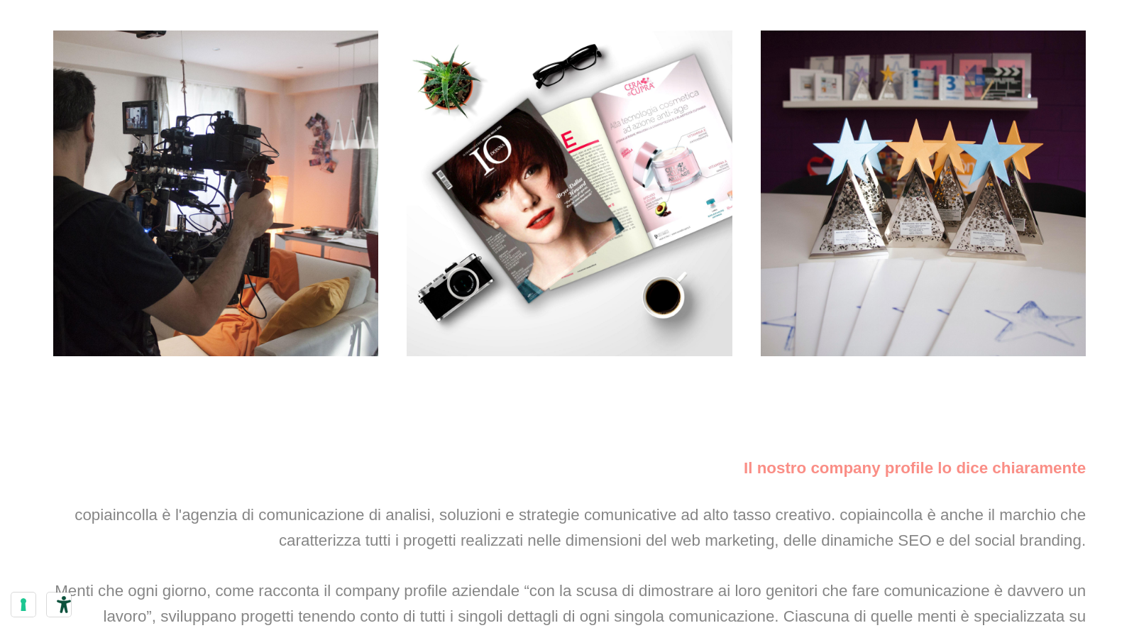
scroll to position [1220, 0]
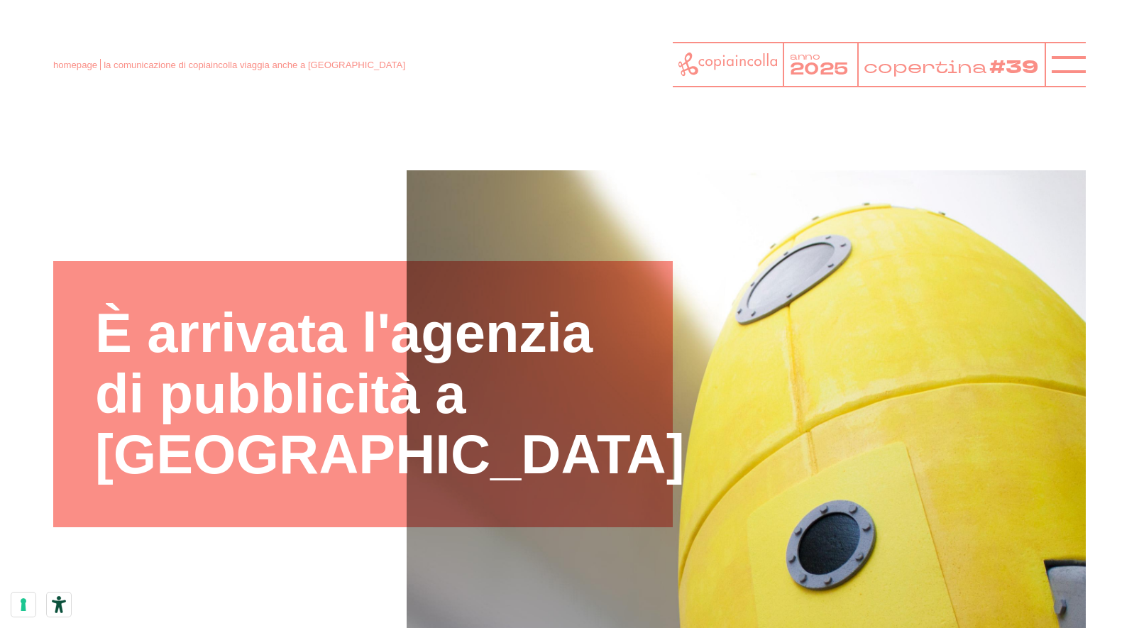
scroll to position [1220, 0]
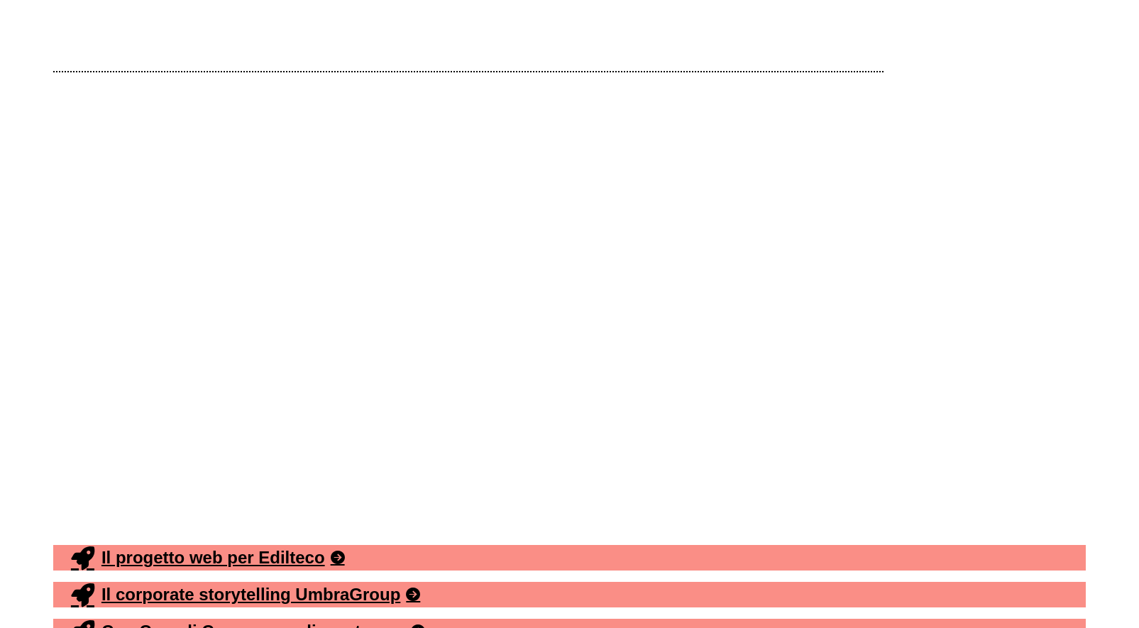
scroll to position [7923, 0]
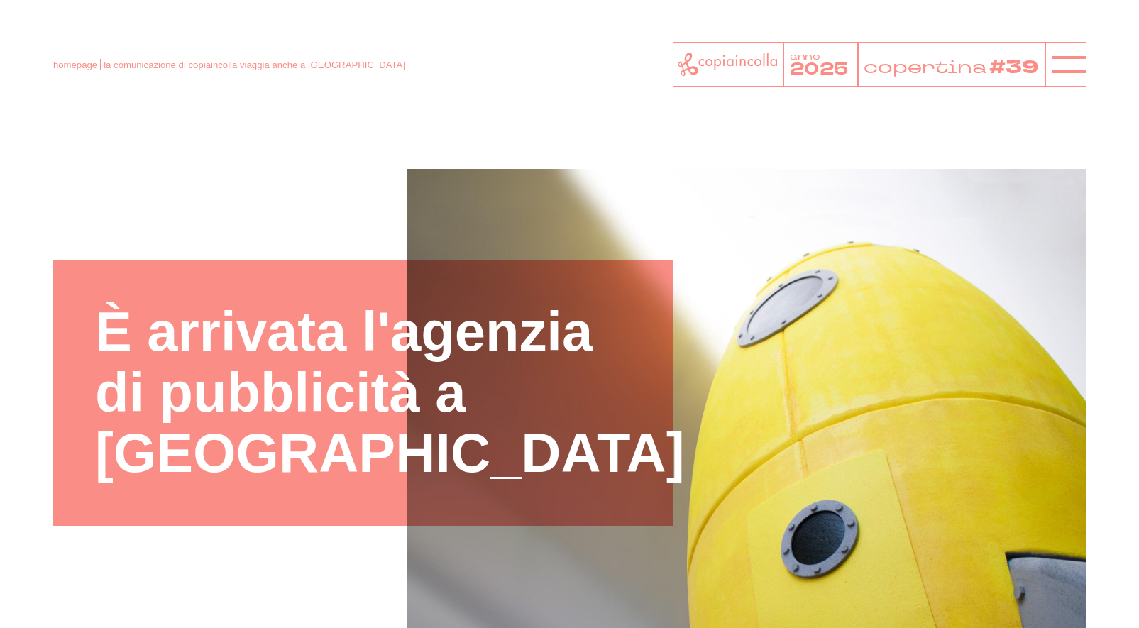
click at [721, 63] on icon at bounding box center [728, 64] width 99 height 23
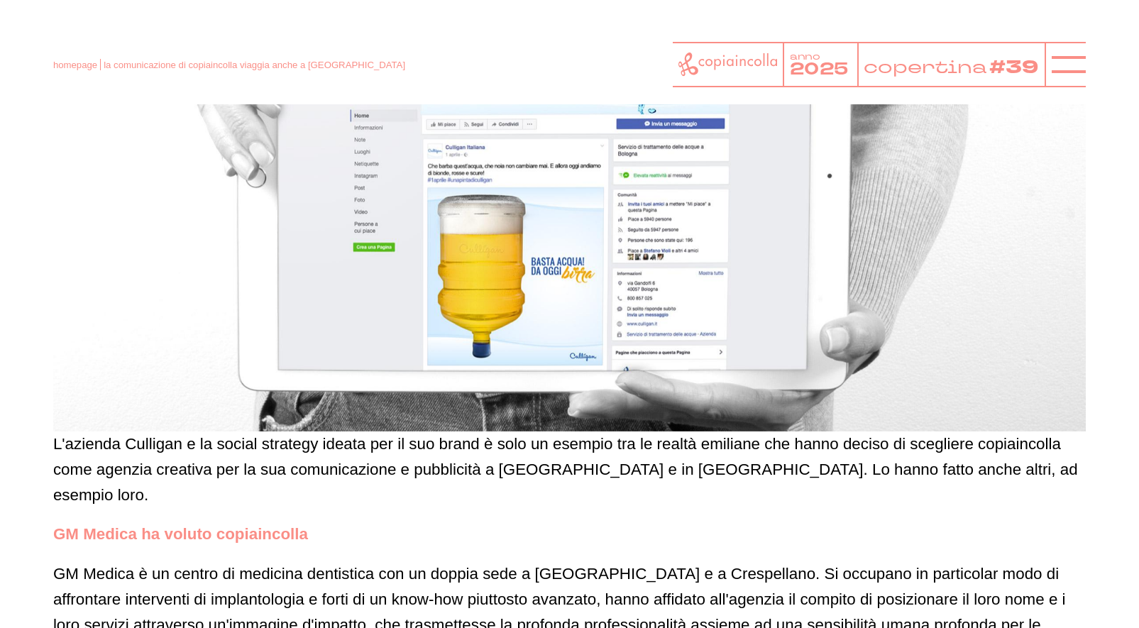
scroll to position [3284, 0]
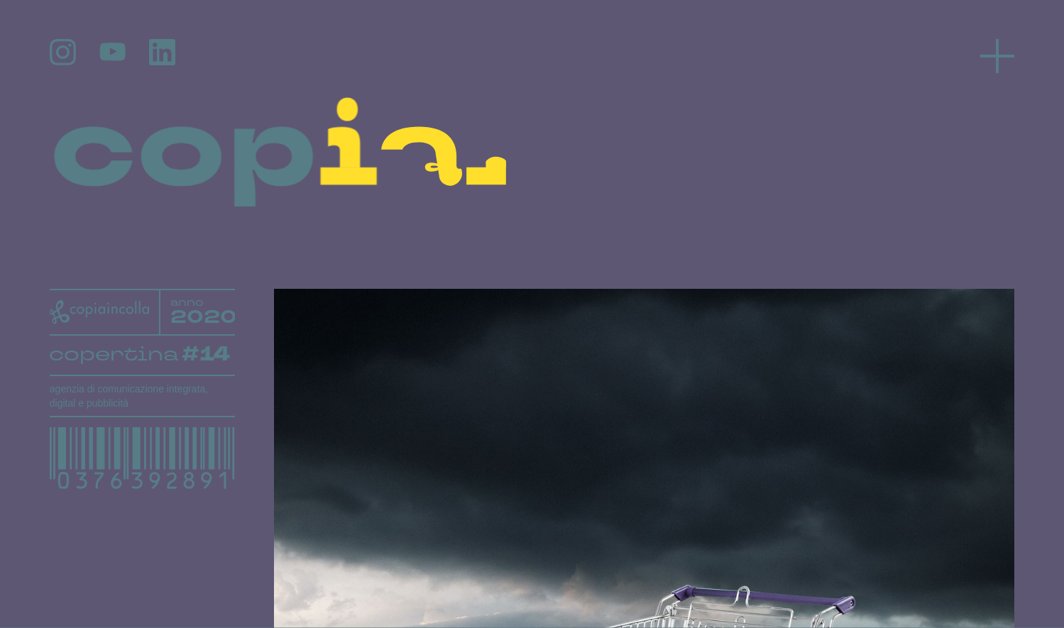
click at [995, 56] on line at bounding box center [997, 56] width 34 height 0
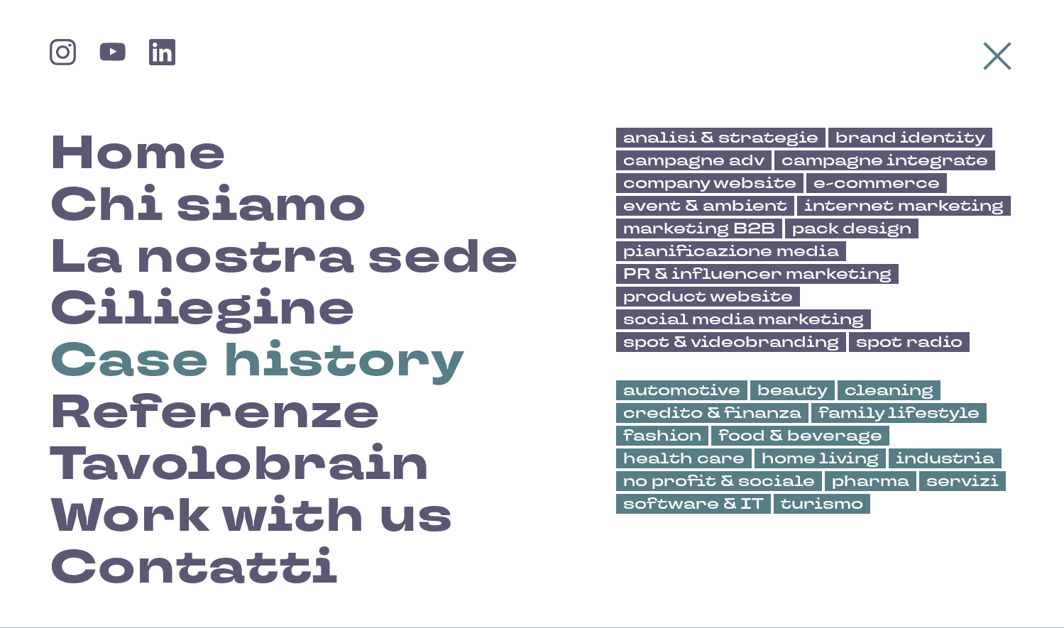
click at [263, 357] on link "Case history" at bounding box center [258, 361] width 416 height 52
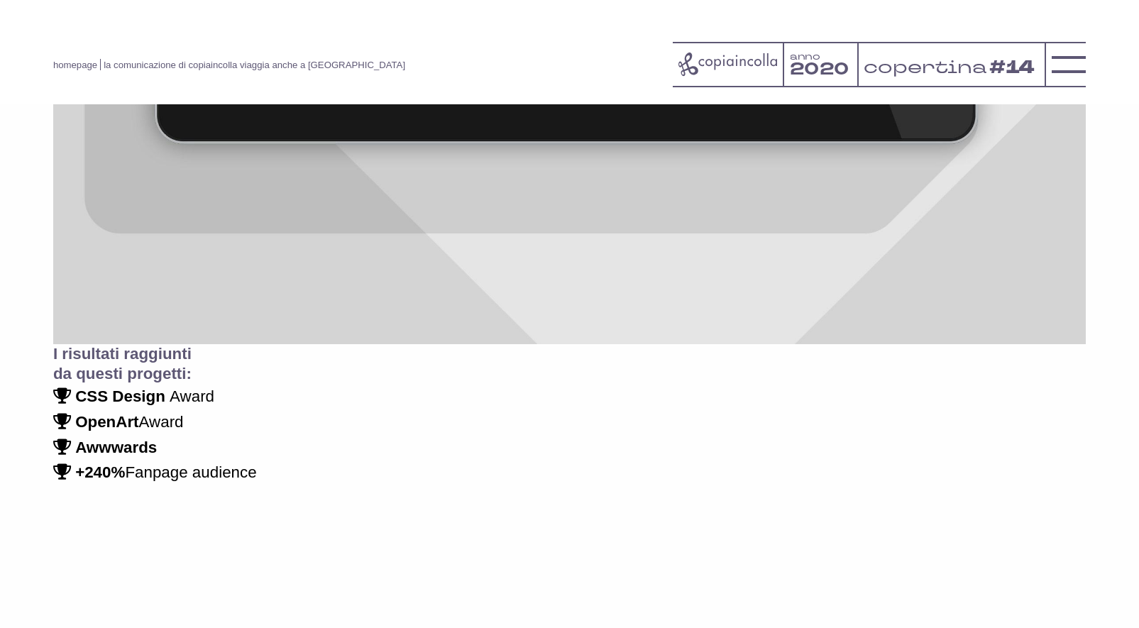
scroll to position [7031, 0]
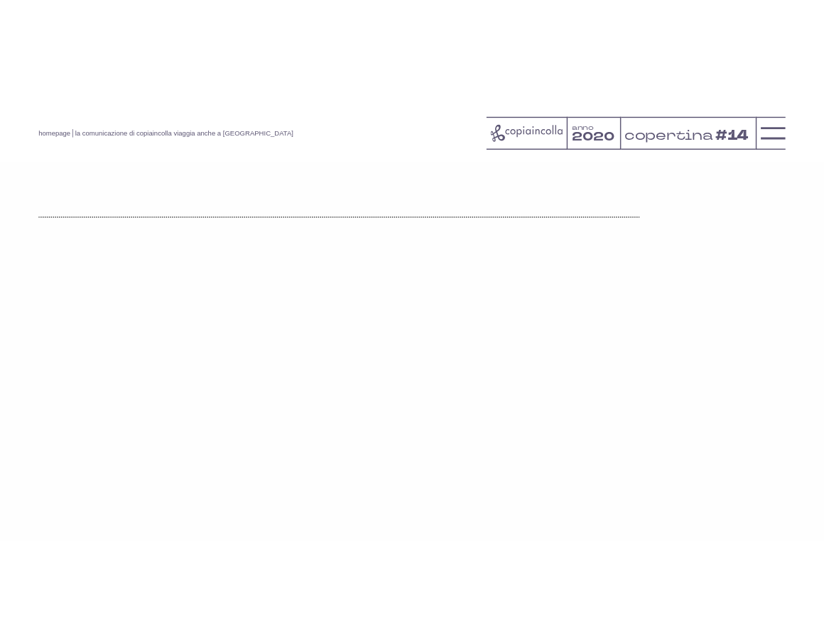
scroll to position [6187, 0]
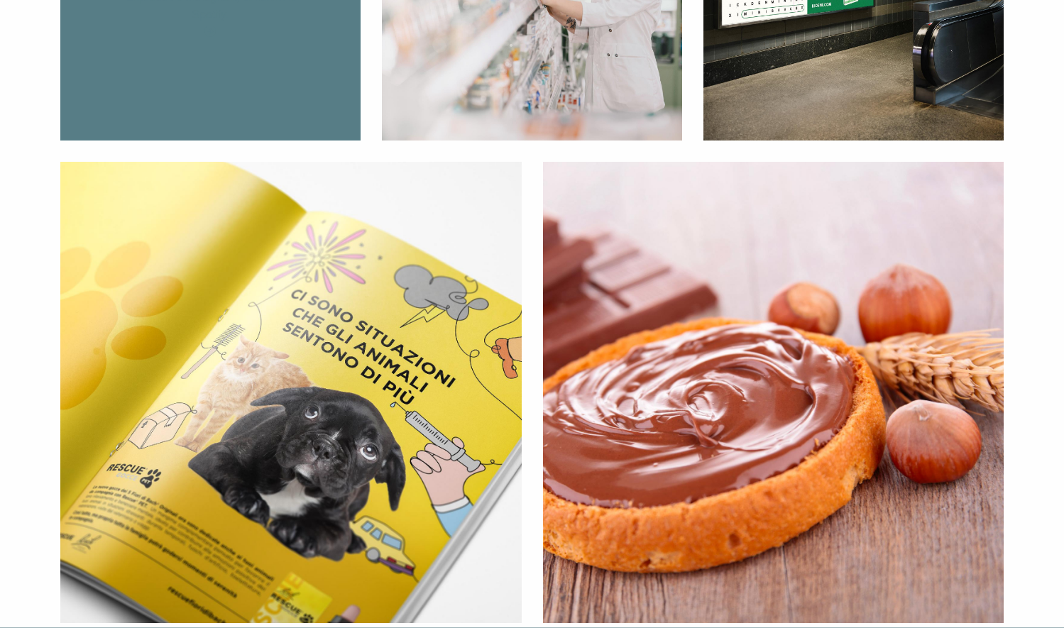
scroll to position [535, 0]
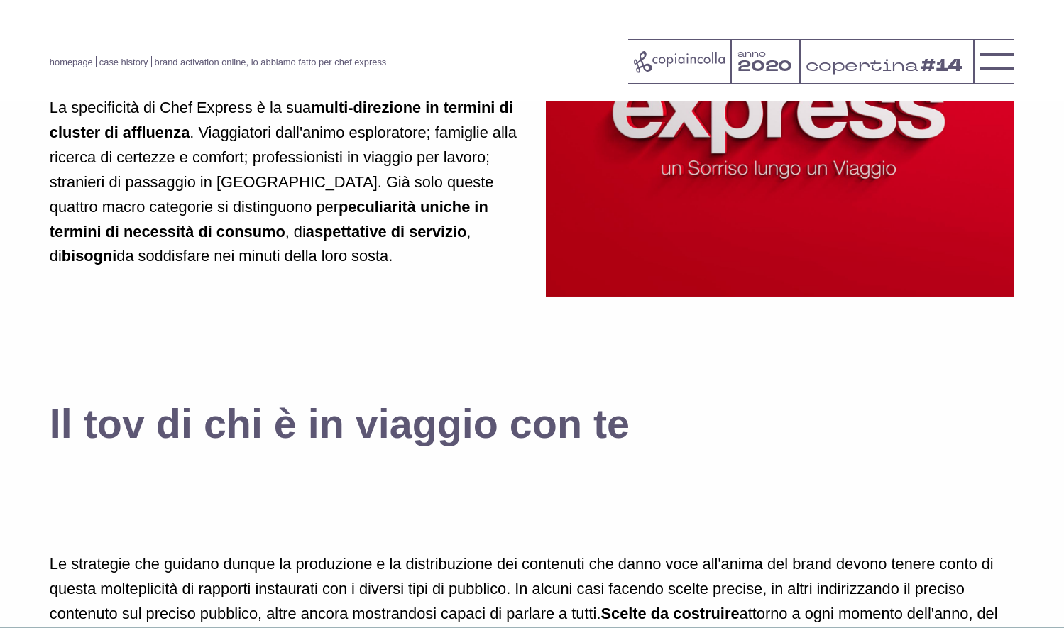
scroll to position [1441, 0]
